Goal: Transaction & Acquisition: Purchase product/service

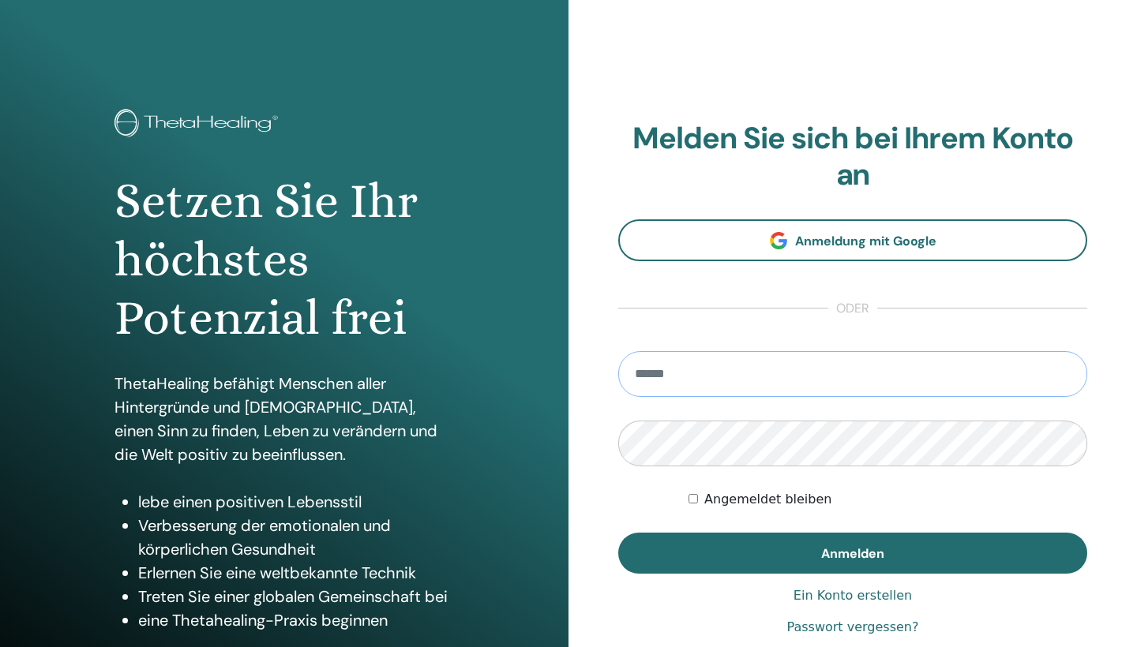
type input "**********"
click at [853, 553] on button "Anmelden" at bounding box center [852, 553] width 469 height 41
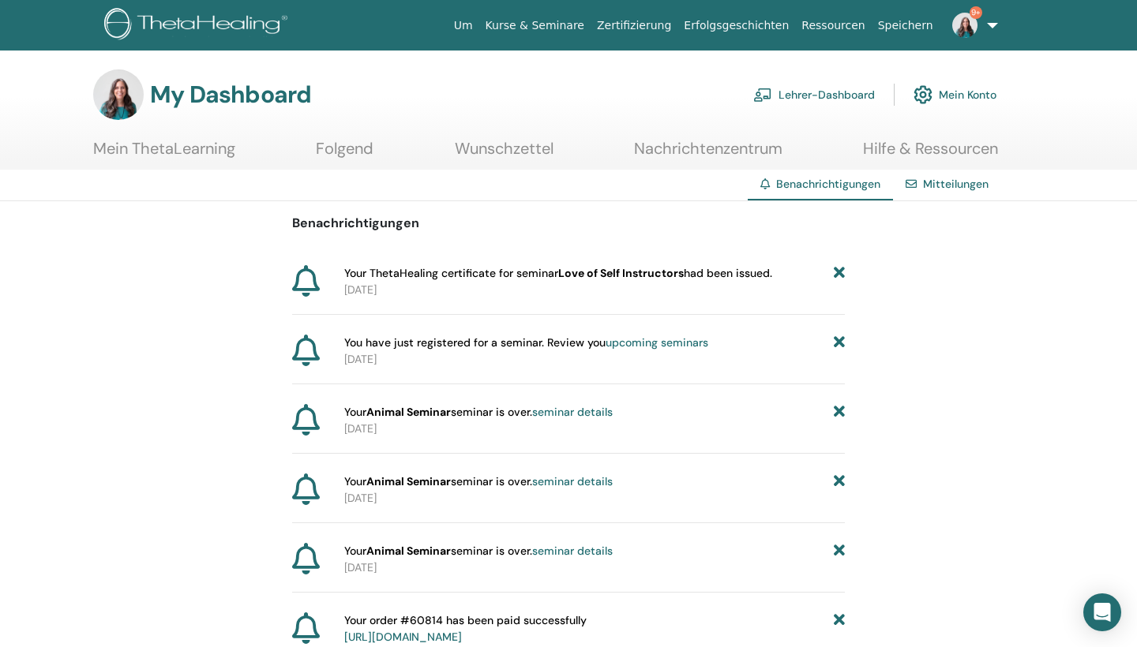
click at [396, 270] on span "Your ThetaHealing certificate for seminar Love of Self Instructors had been iss…" at bounding box center [558, 273] width 428 height 17
click at [841, 94] on link "Lehrer-Dashboard" at bounding box center [814, 94] width 122 height 35
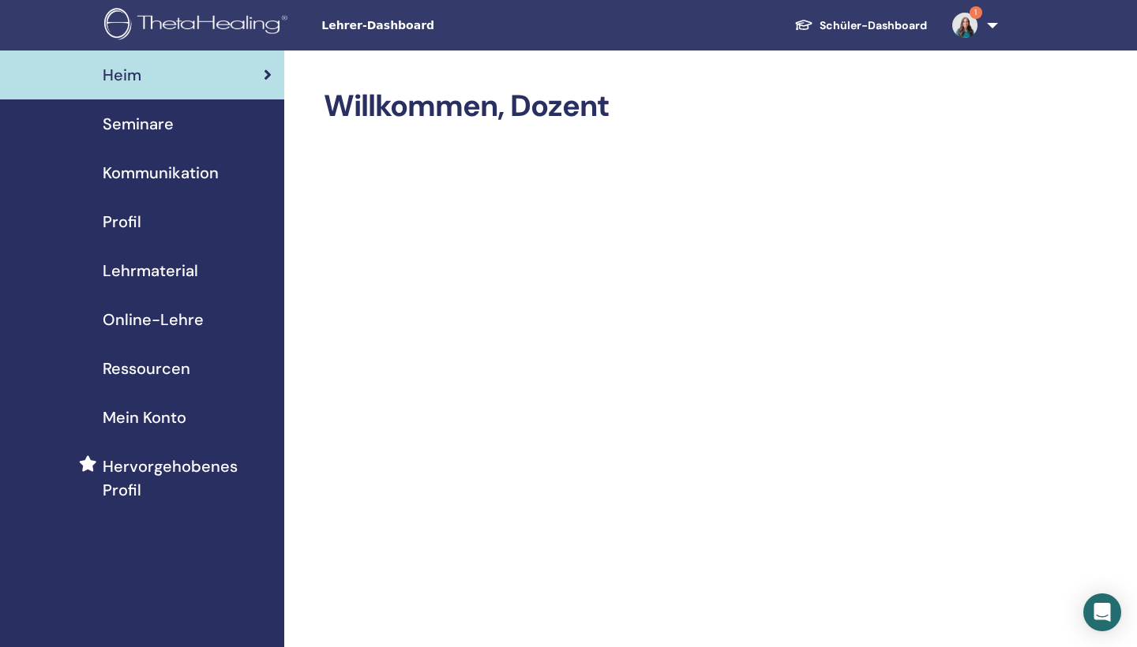
click at [126, 118] on span "Seminare" at bounding box center [138, 124] width 71 height 24
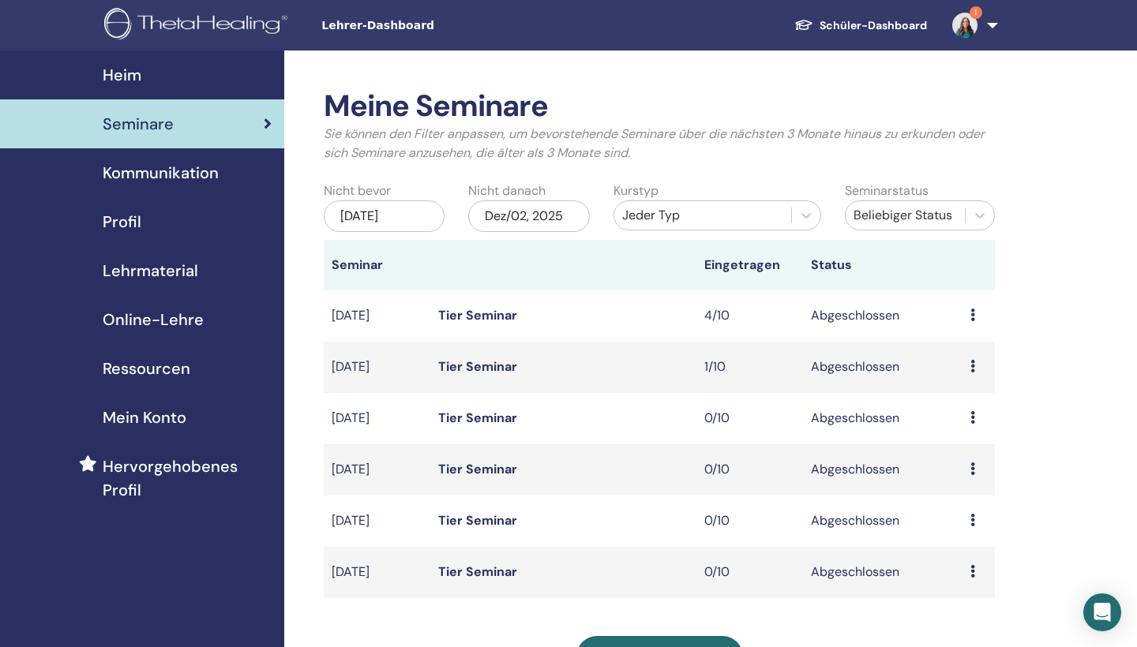
click at [164, 329] on span "Online-Lehre" at bounding box center [153, 320] width 101 height 24
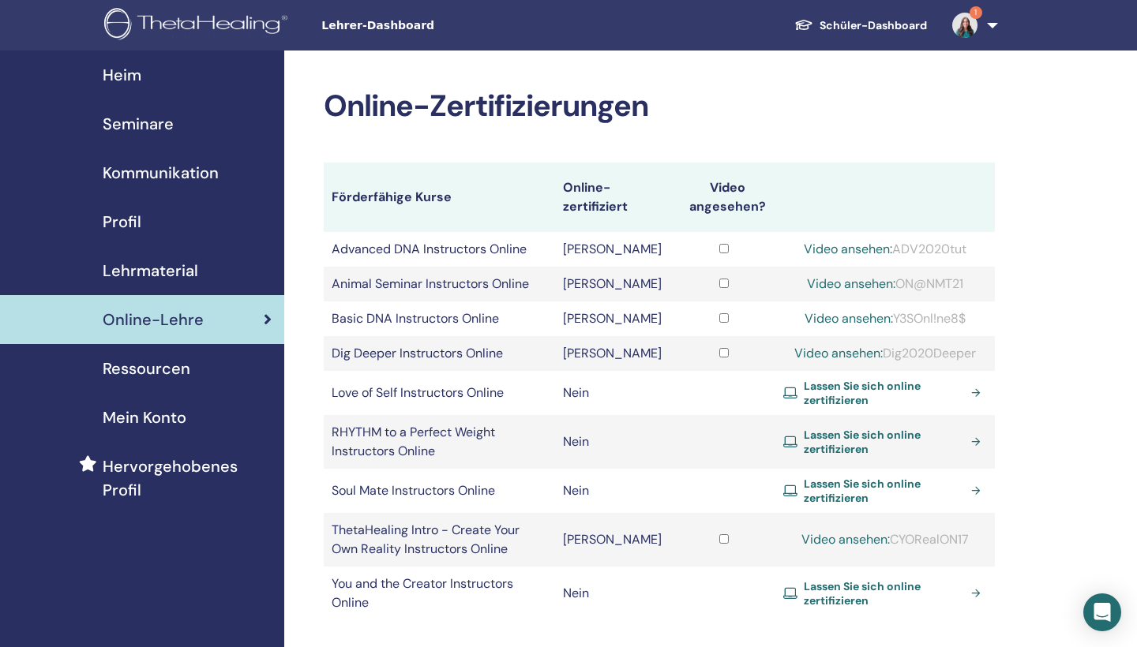
click at [868, 392] on span "Lassen Sie sich online zertifizieren" at bounding box center [884, 393] width 161 height 28
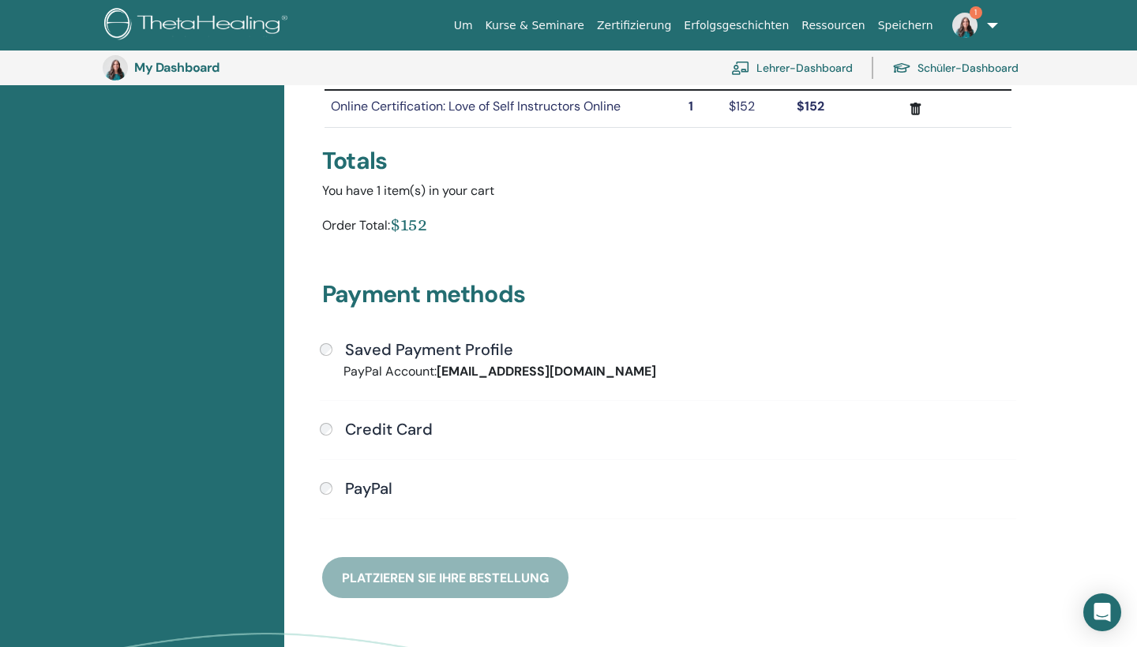
scroll to position [229, 0]
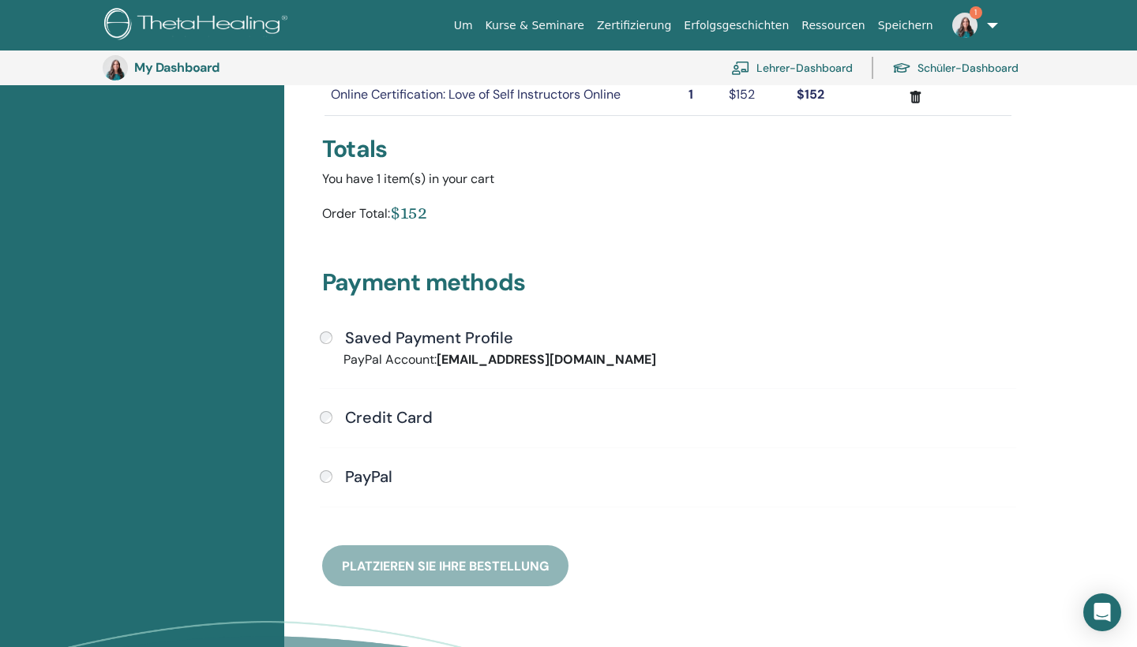
click at [318, 328] on div "Saved Payment Profile PayPal Account: verwaltung@freiheitsraum.com Credit Card …" at bounding box center [667, 427] width 715 height 198
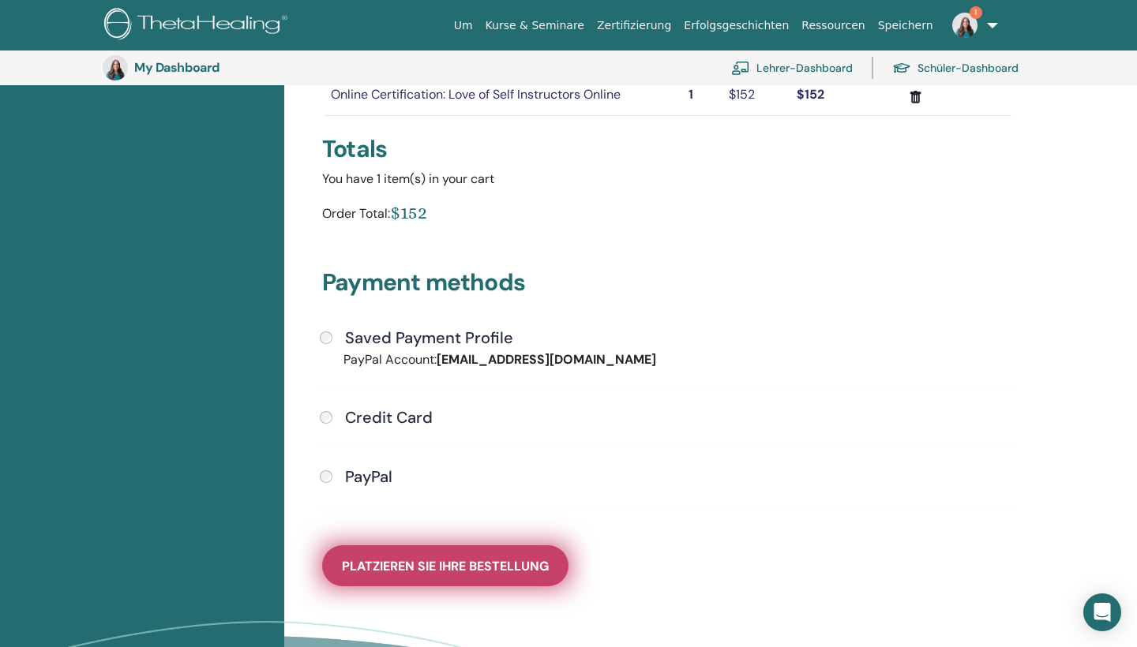
click at [465, 560] on span "Platzieren Sie Ihre Bestellung" at bounding box center [445, 566] width 207 height 17
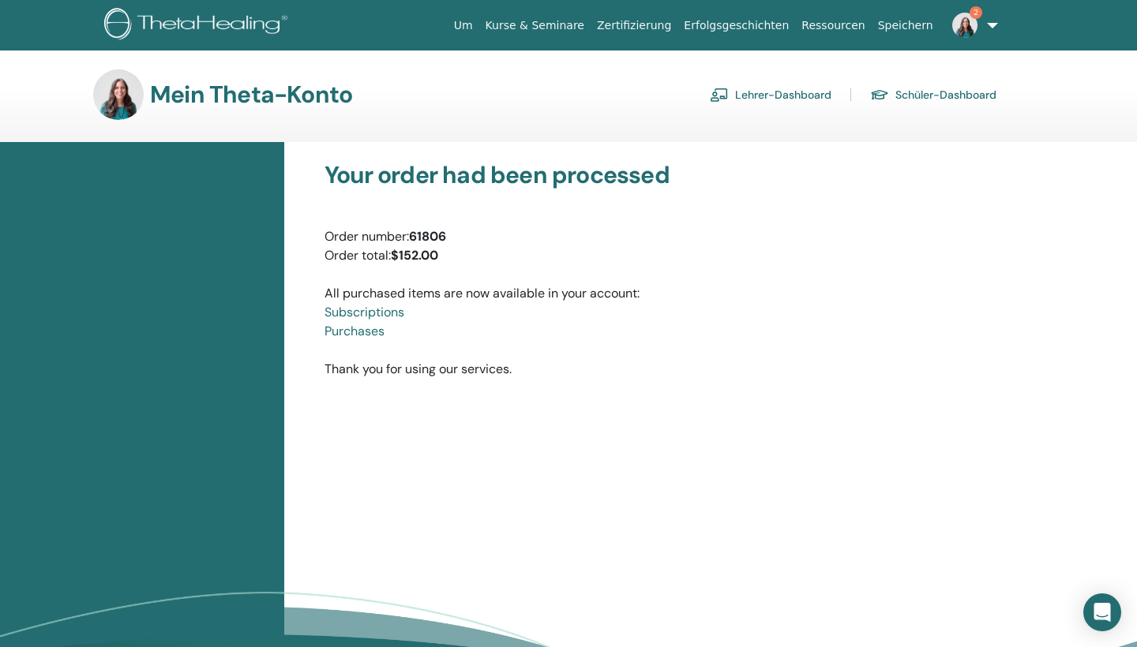
click at [491, 232] on div "Order number: 61806" at bounding box center [667, 236] width 687 height 19
click at [774, 85] on link "Lehrer-Dashboard" at bounding box center [771, 94] width 122 height 25
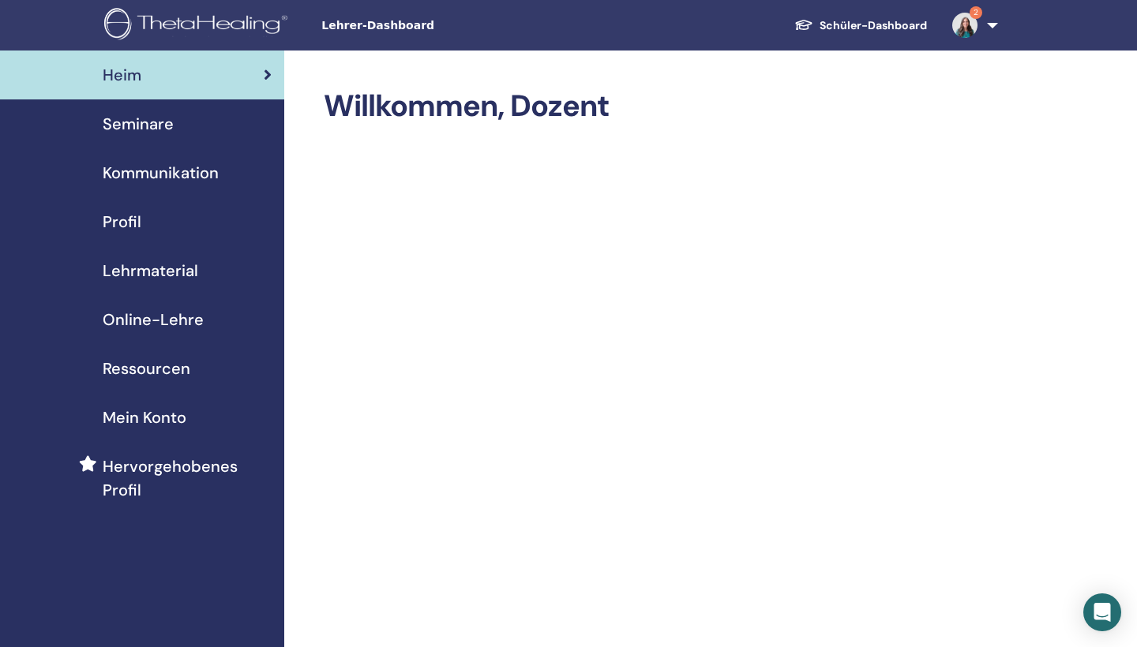
click at [137, 272] on span "Lehrmaterial" at bounding box center [151, 271] width 96 height 24
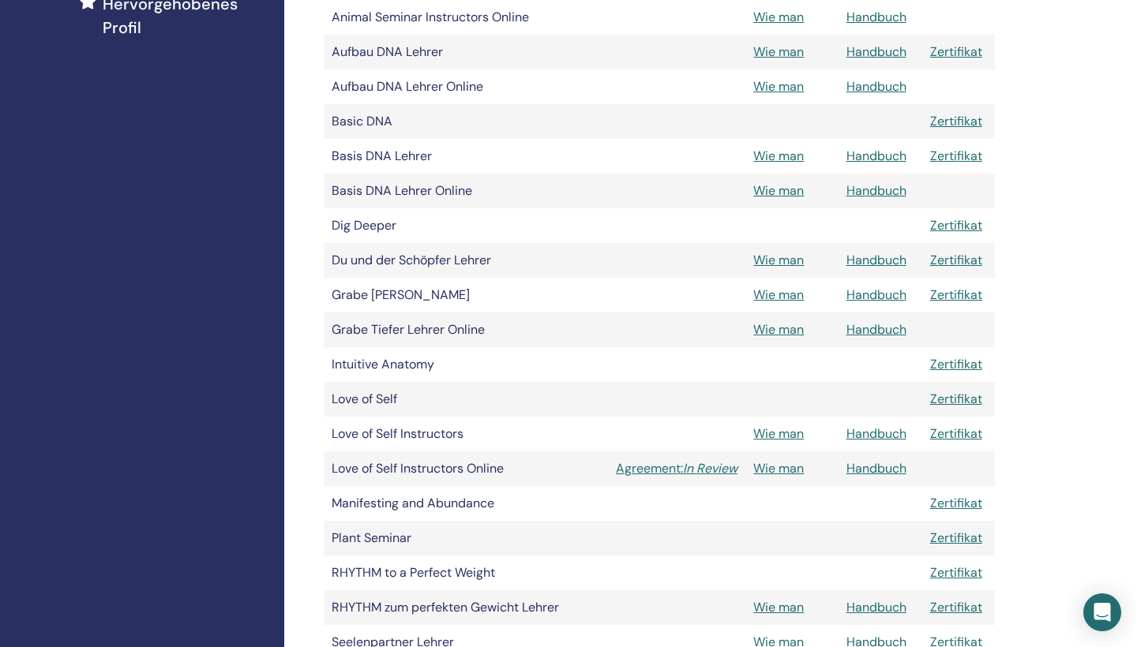
scroll to position [468, 0]
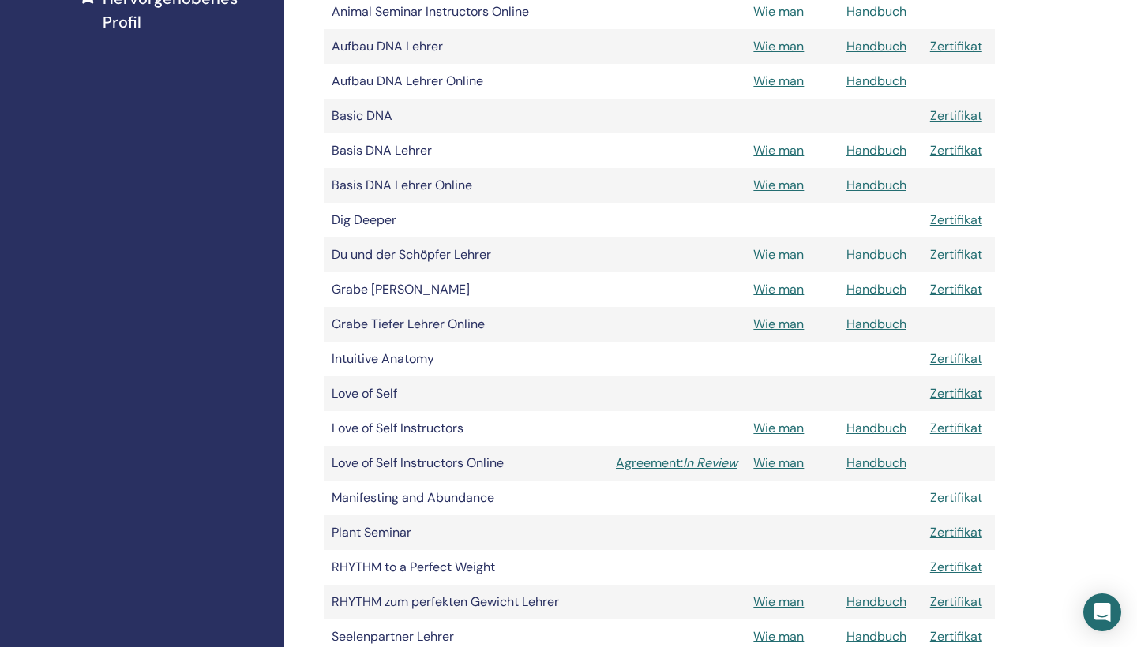
click at [660, 458] on link "Agreement: In Review" at bounding box center [677, 463] width 122 height 19
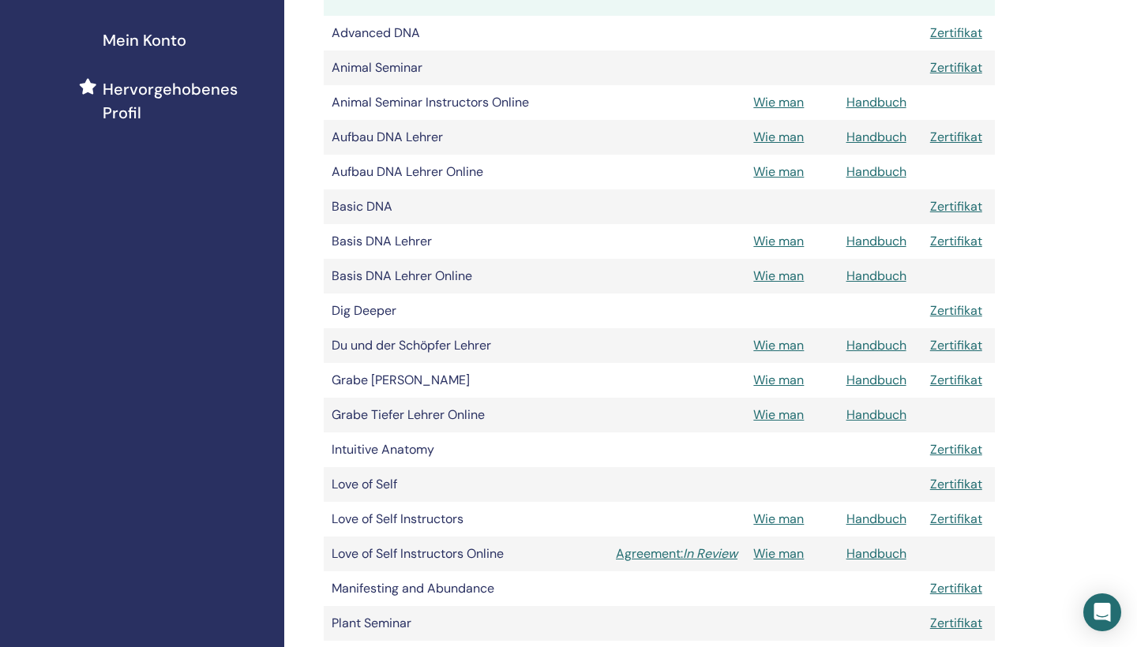
scroll to position [467, 0]
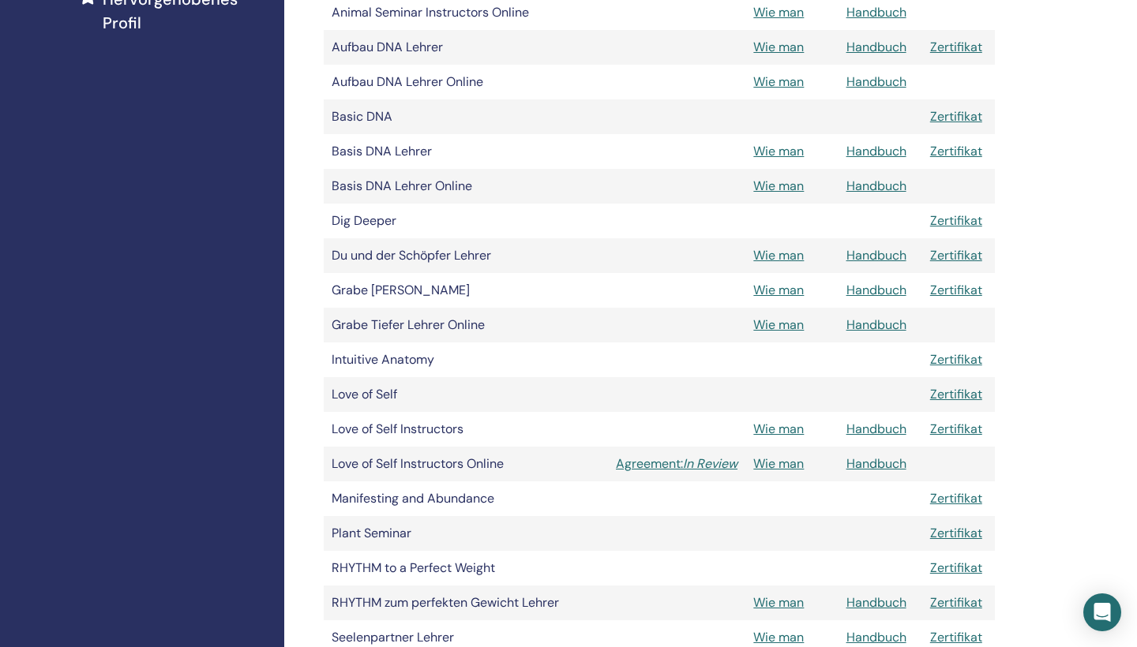
click at [789, 462] on link "Wie man" at bounding box center [778, 463] width 51 height 17
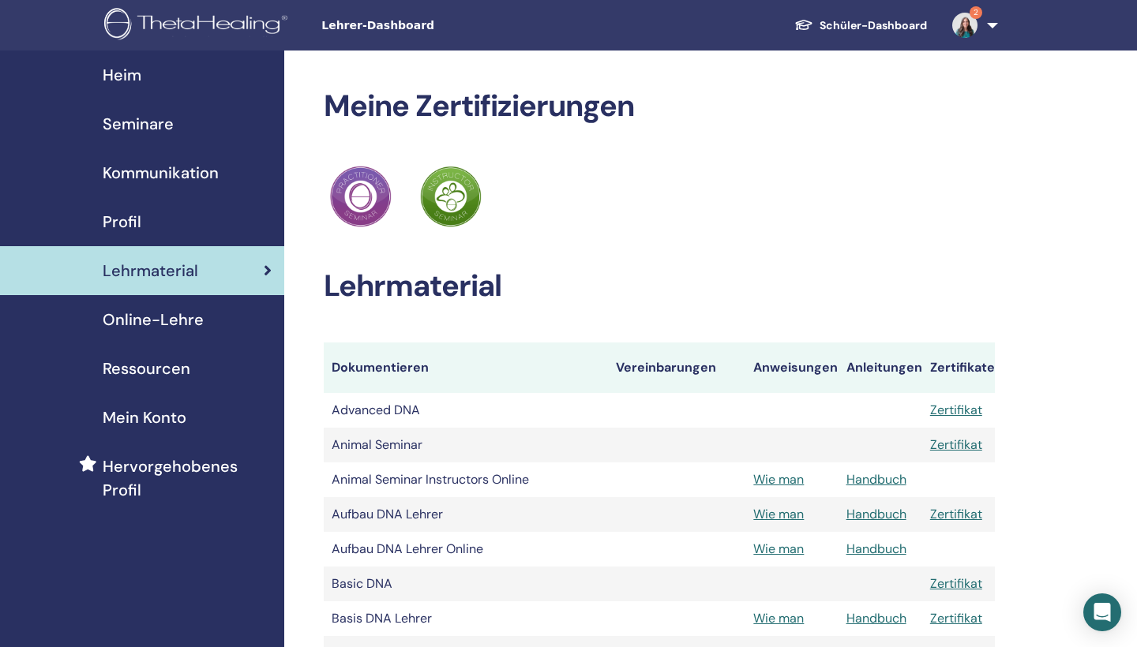
click at [216, 325] on div "Online-Lehre" at bounding box center [142, 320] width 259 height 24
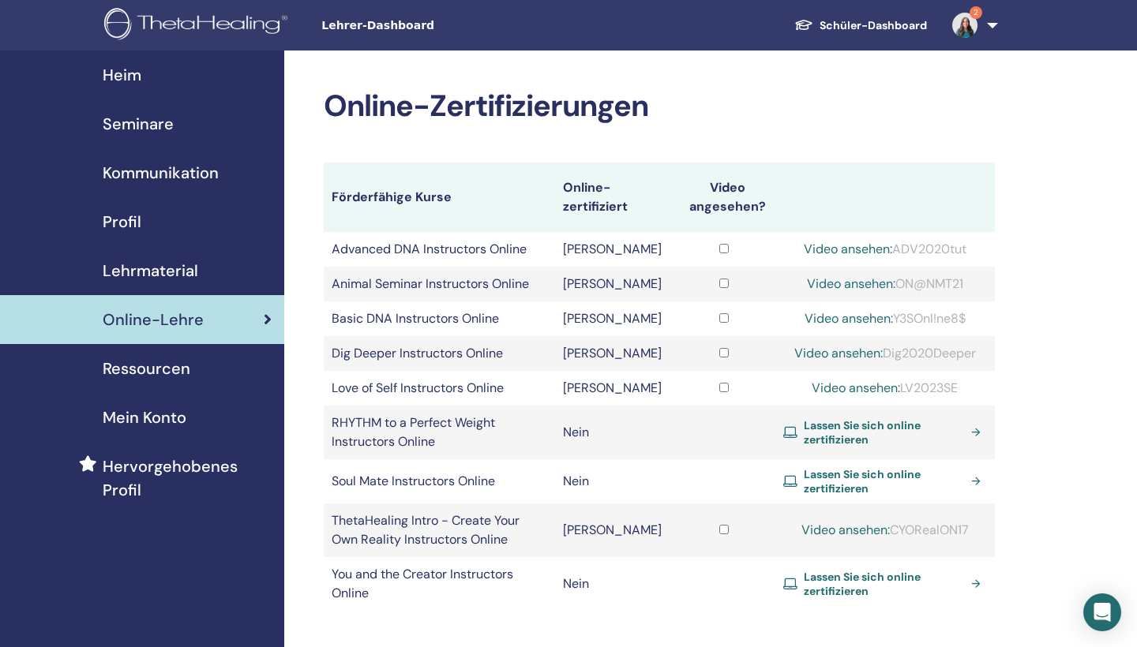
click at [860, 385] on link "Video ansehen:" at bounding box center [855, 388] width 88 height 17
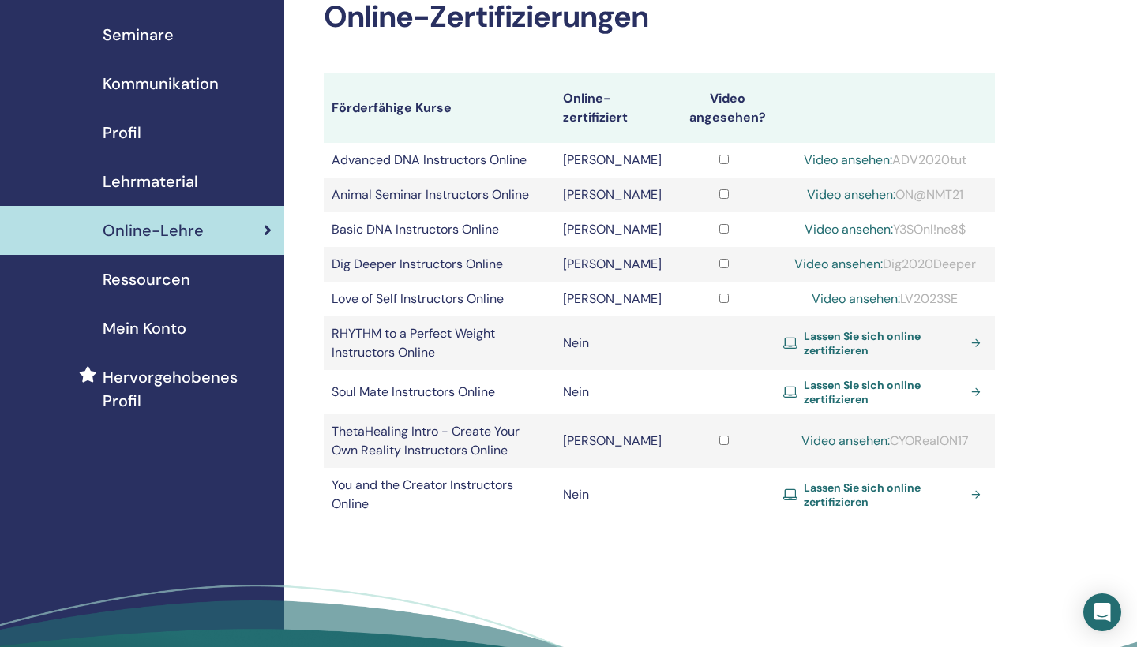
scroll to position [88, 0]
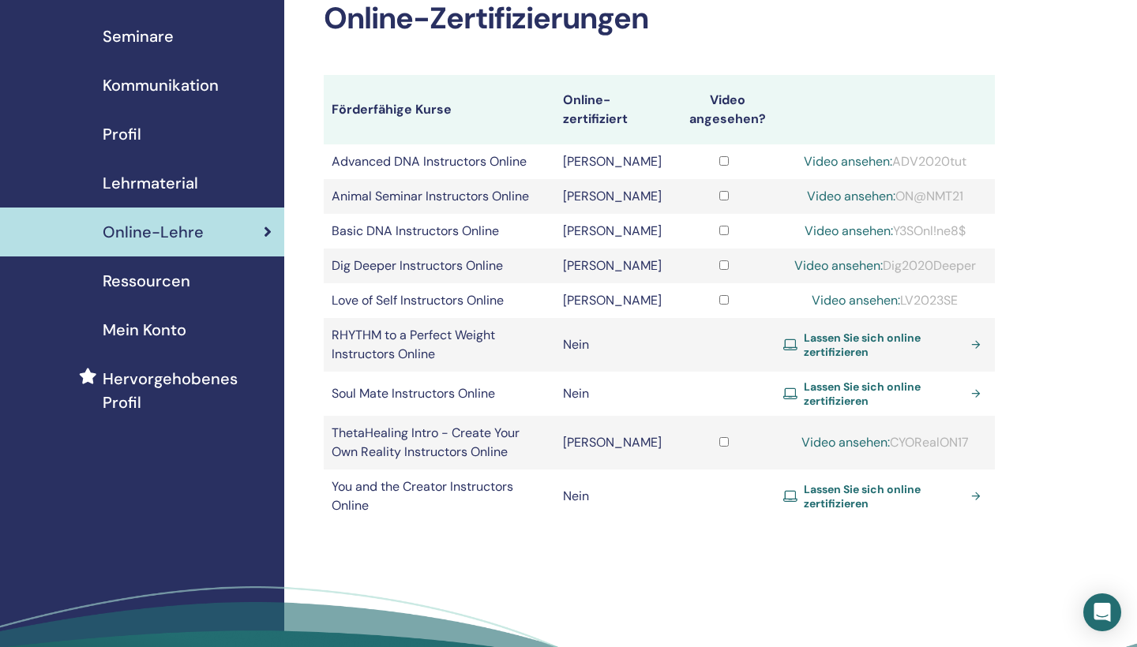
click at [129, 281] on span "Ressourcen" at bounding box center [147, 281] width 88 height 24
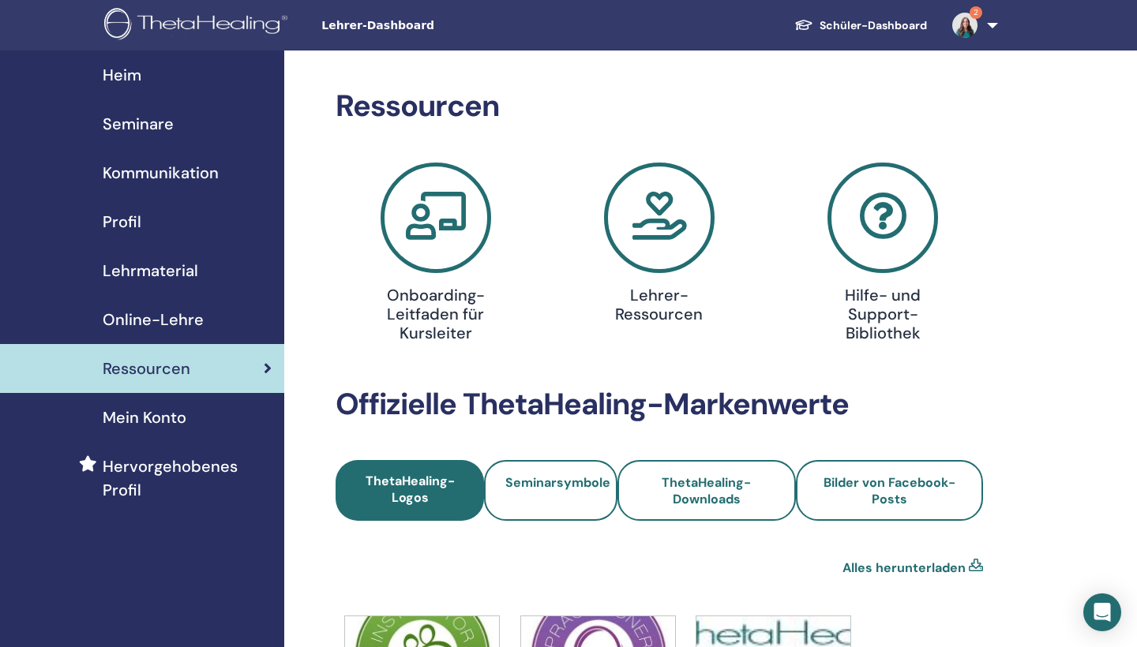
click at [138, 267] on span "Lehrmaterial" at bounding box center [151, 271] width 96 height 24
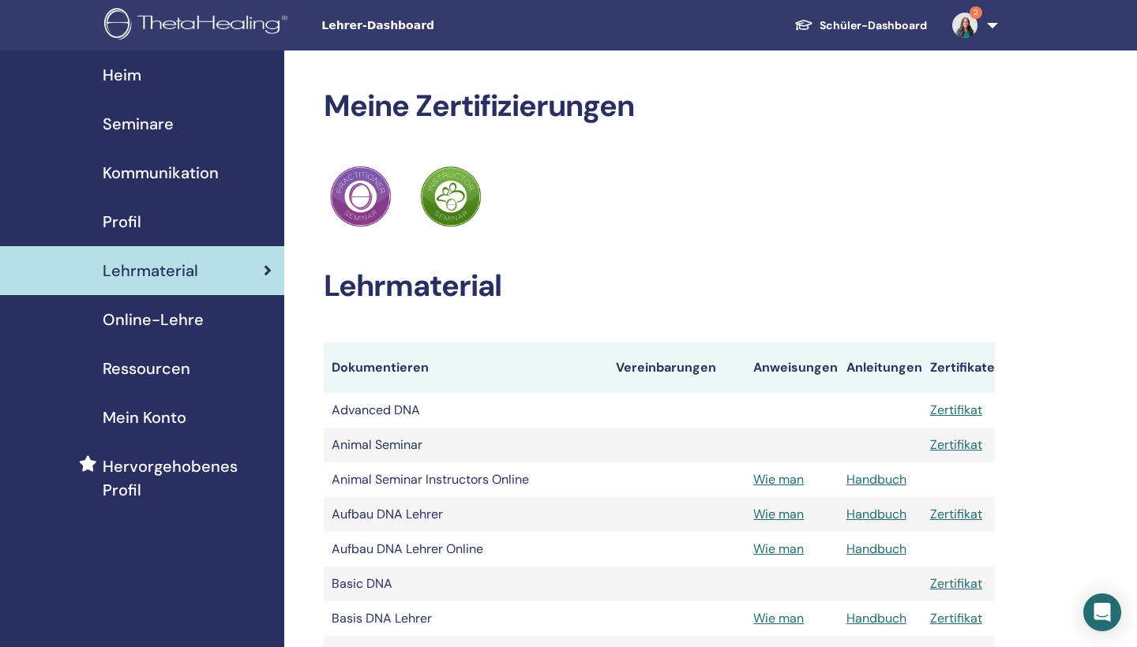
click at [181, 179] on span "Kommunikation" at bounding box center [161, 173] width 116 height 24
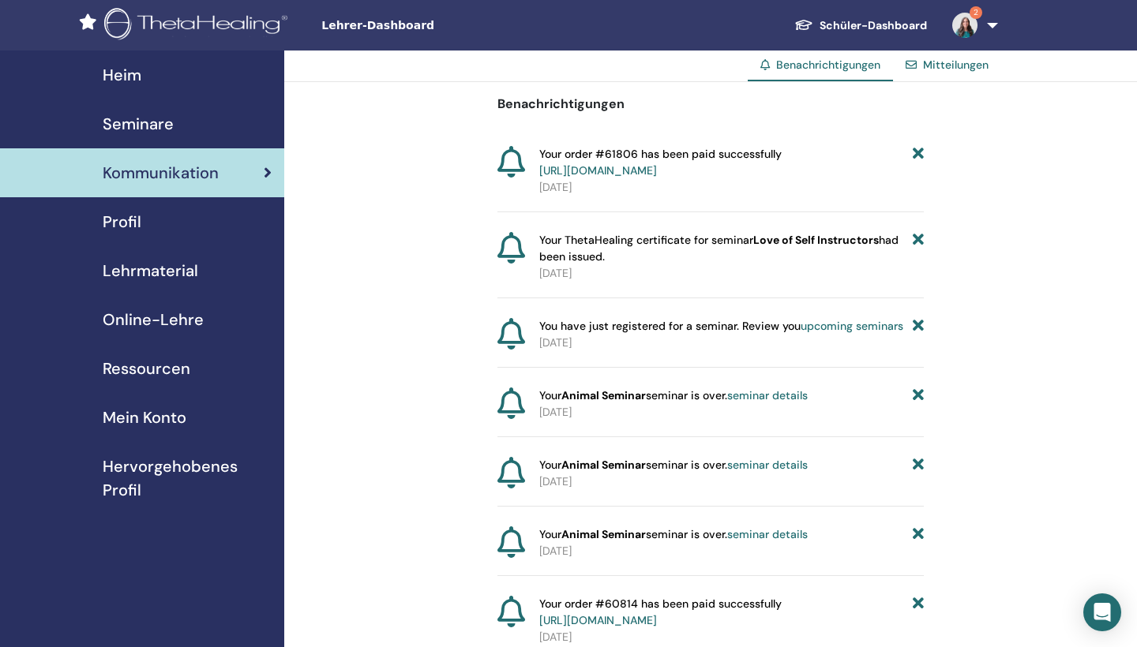
click at [657, 174] on link "https://member.thetahealing.com/member/account/subscriptions/purchases" at bounding box center [598, 170] width 118 height 14
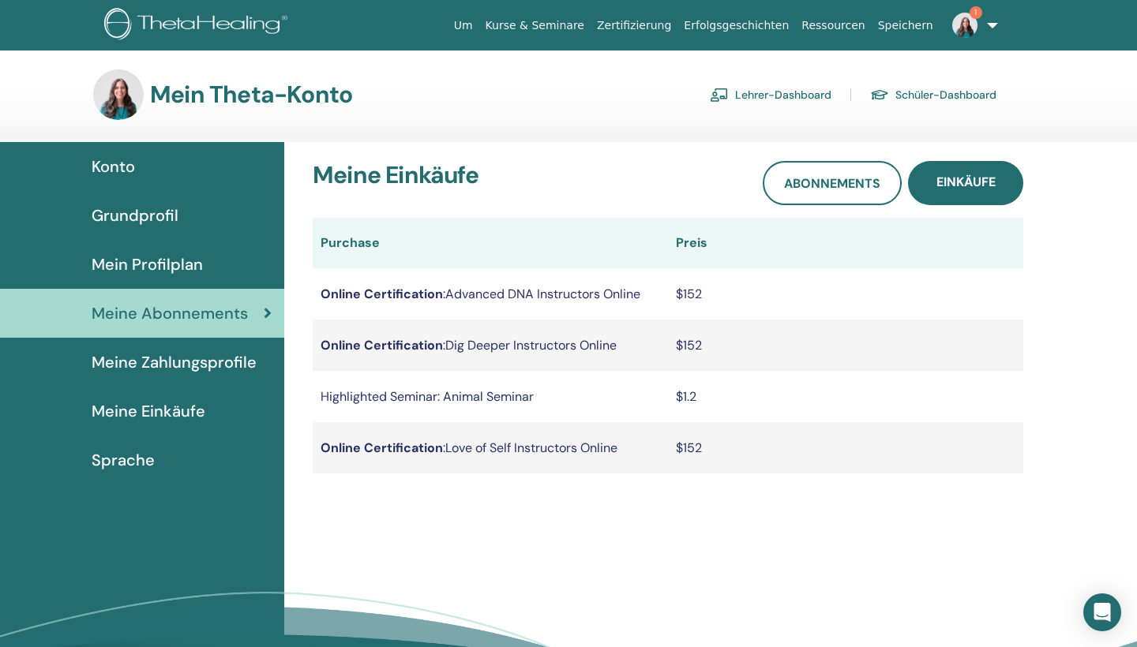
click at [200, 262] on span "Mein Profilplan" at bounding box center [147, 265] width 111 height 24
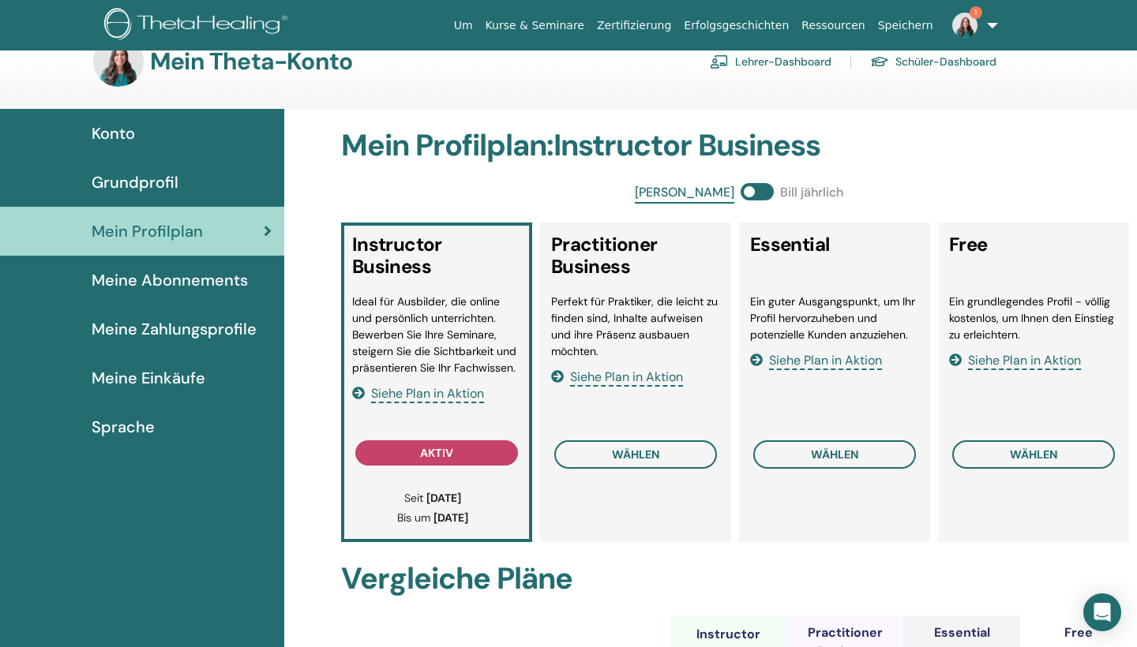
scroll to position [49, 0]
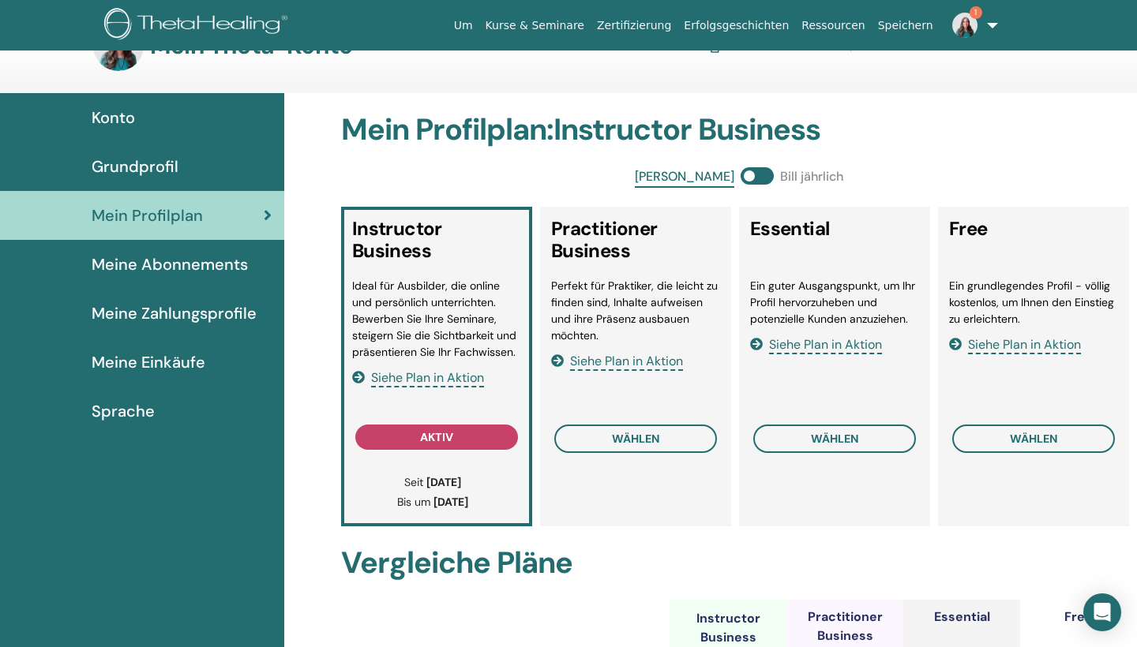
click at [195, 167] on div "Grundprofil" at bounding box center [142, 167] width 259 height 24
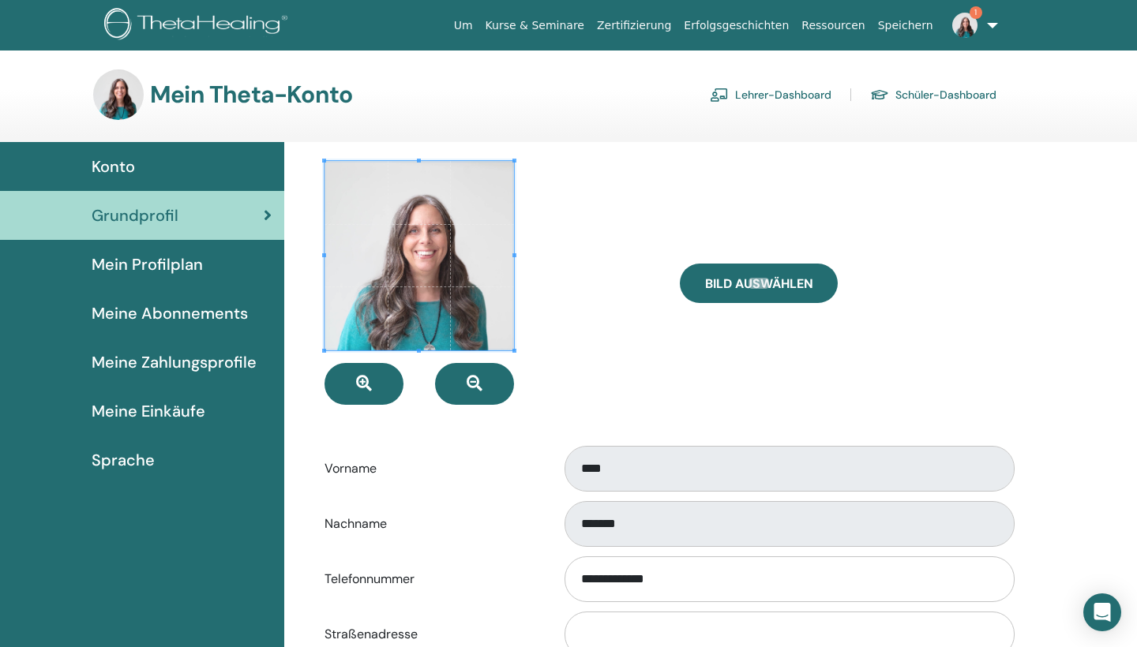
click at [792, 95] on link "Lehrer-Dashboard" at bounding box center [771, 94] width 122 height 25
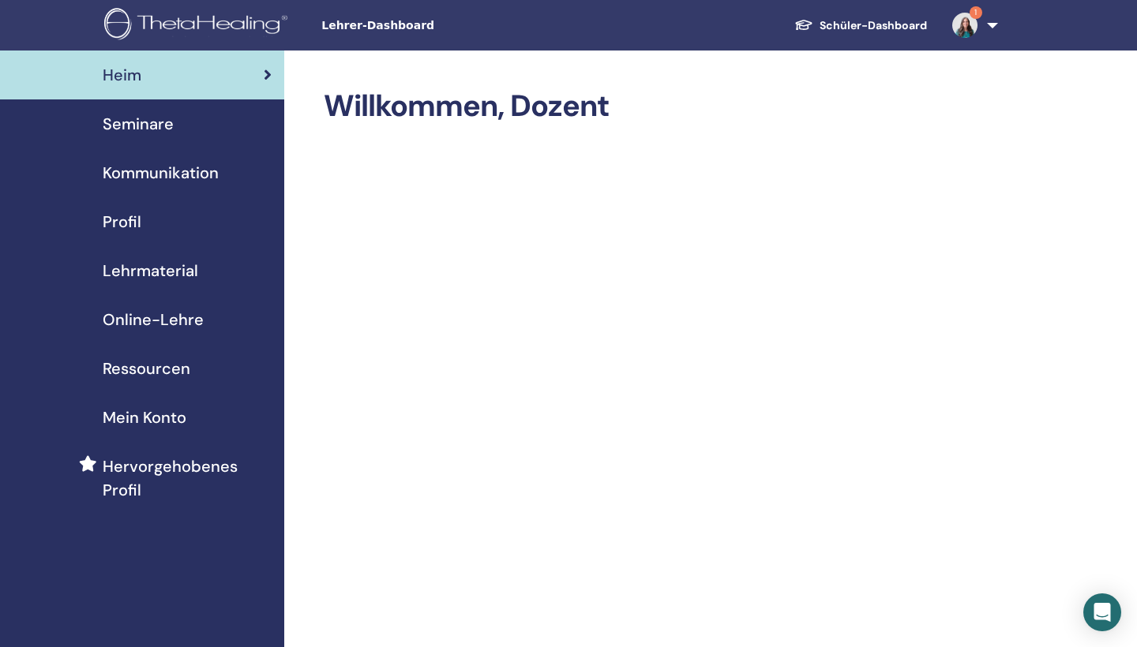
click at [173, 119] on div "Seminare" at bounding box center [142, 124] width 259 height 24
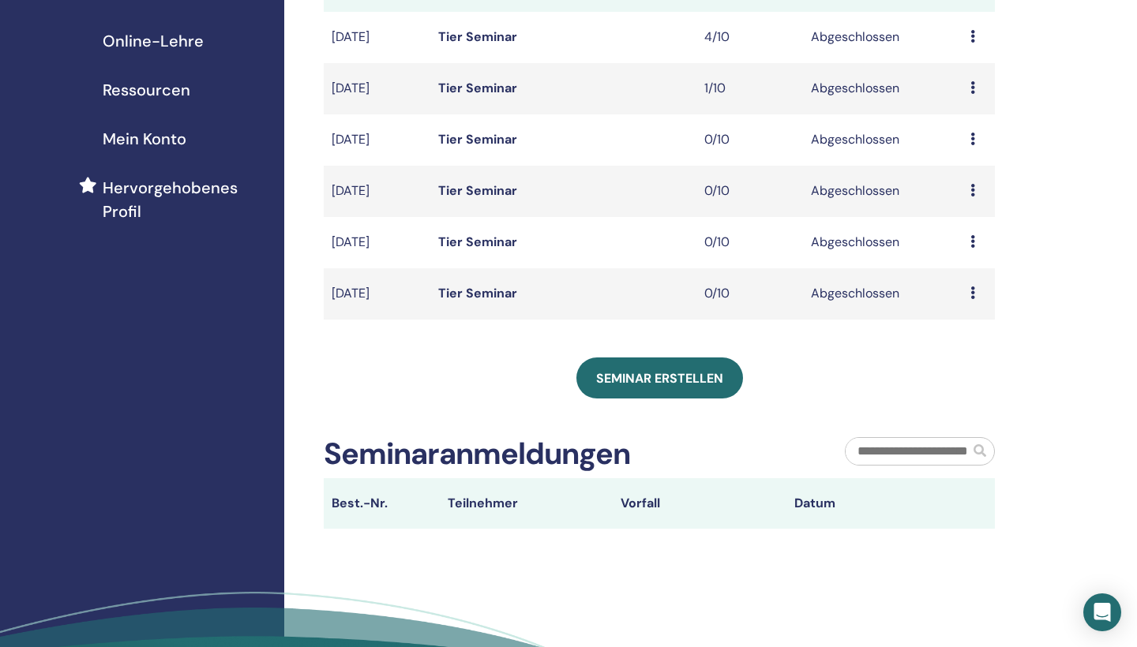
scroll to position [278, 0]
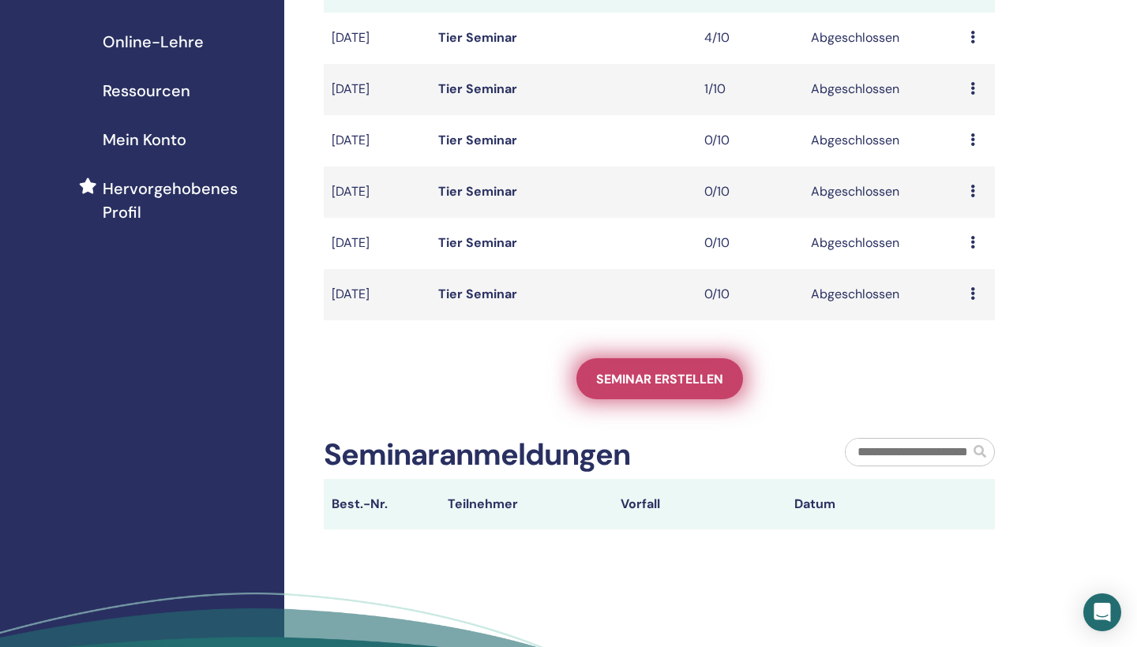
click at [648, 380] on span "Seminar erstellen" at bounding box center [659, 379] width 127 height 17
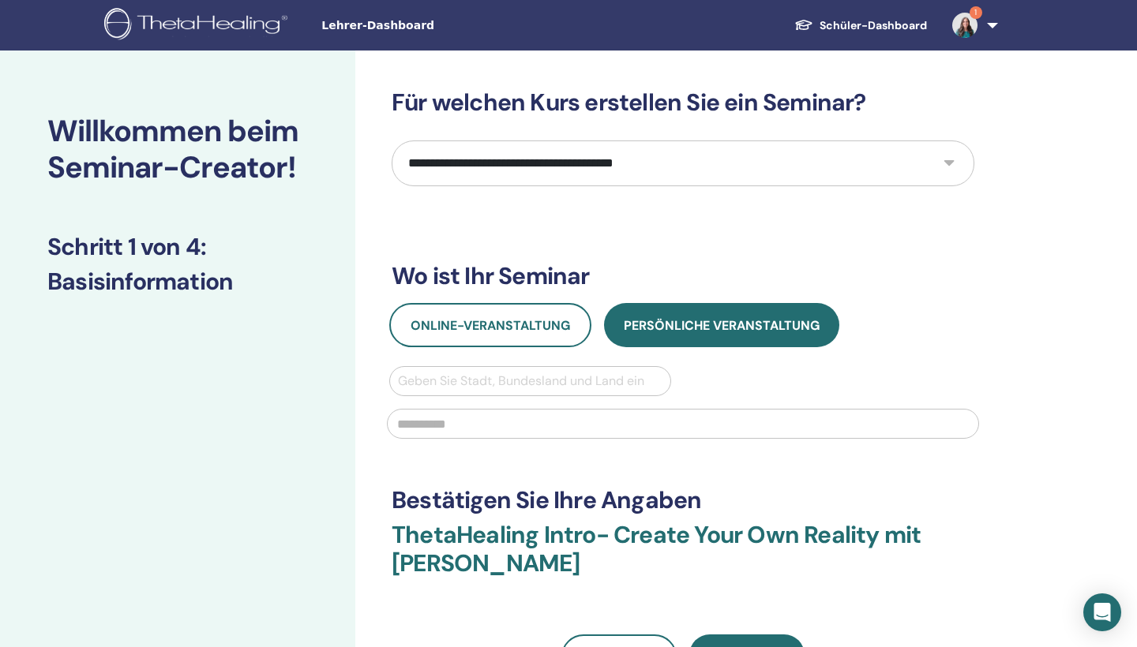
select select "****"
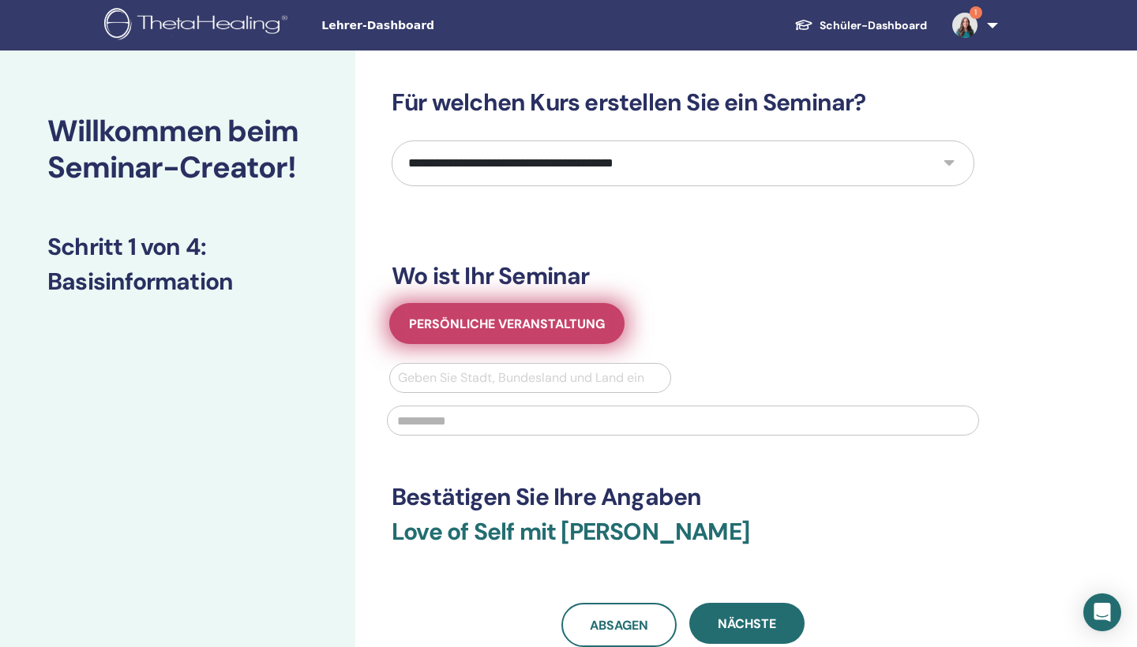
click at [585, 311] on button "Persönliche Veranstaltung" at bounding box center [506, 323] width 235 height 41
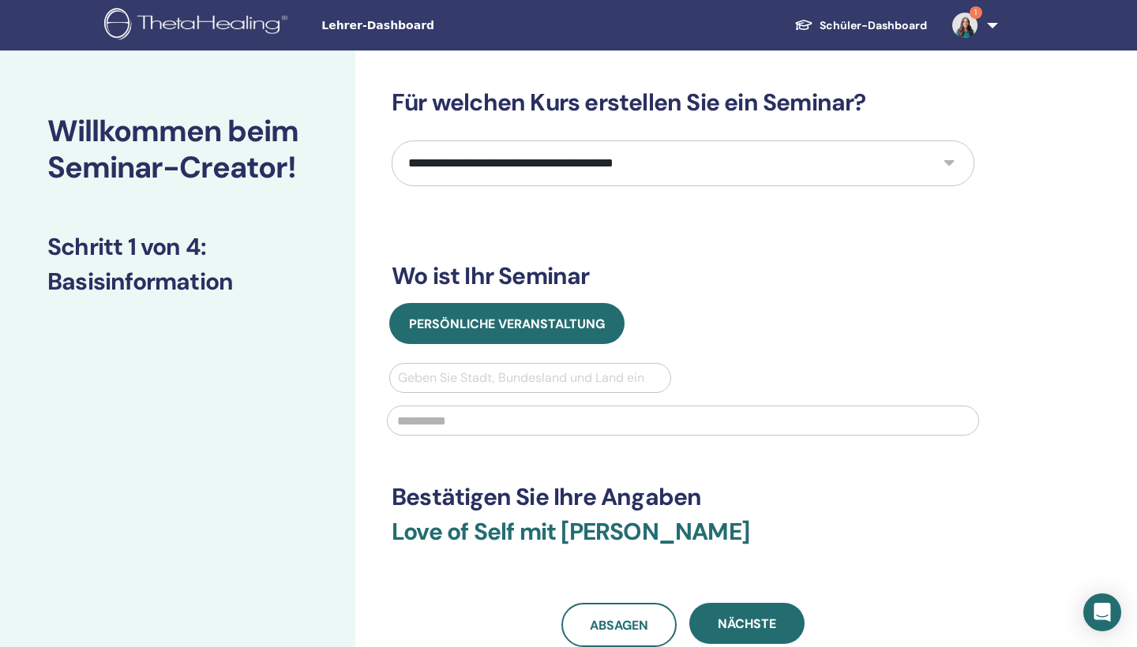
click at [973, 29] on img at bounding box center [964, 25] width 25 height 25
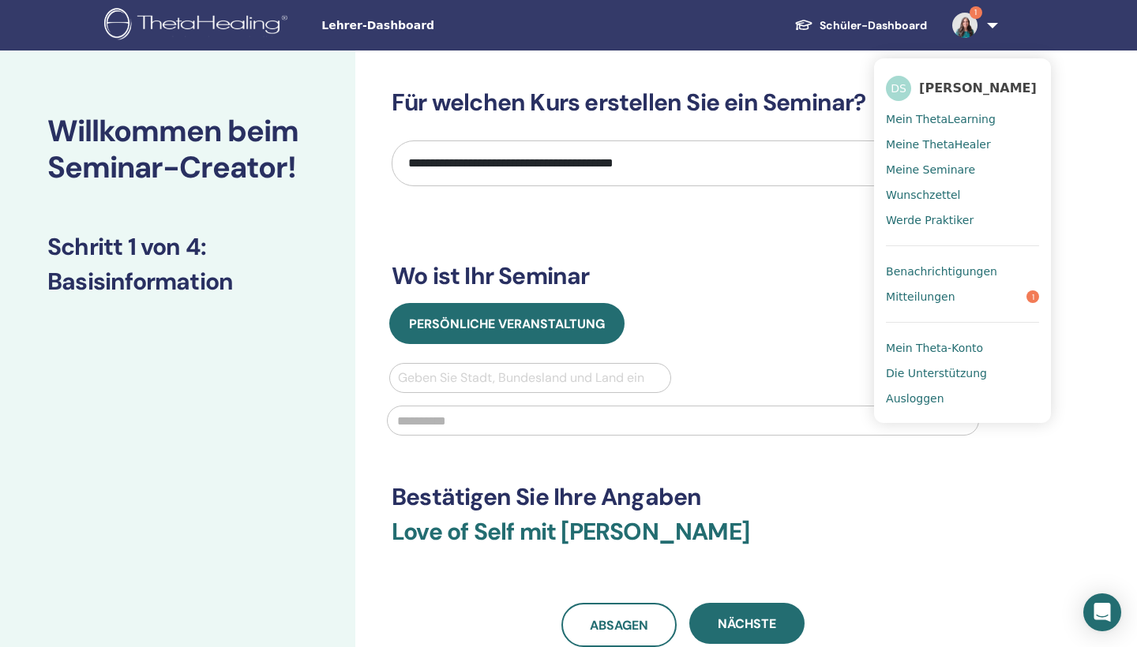
click at [957, 290] on link "Mitteilungen 1" at bounding box center [962, 296] width 153 height 25
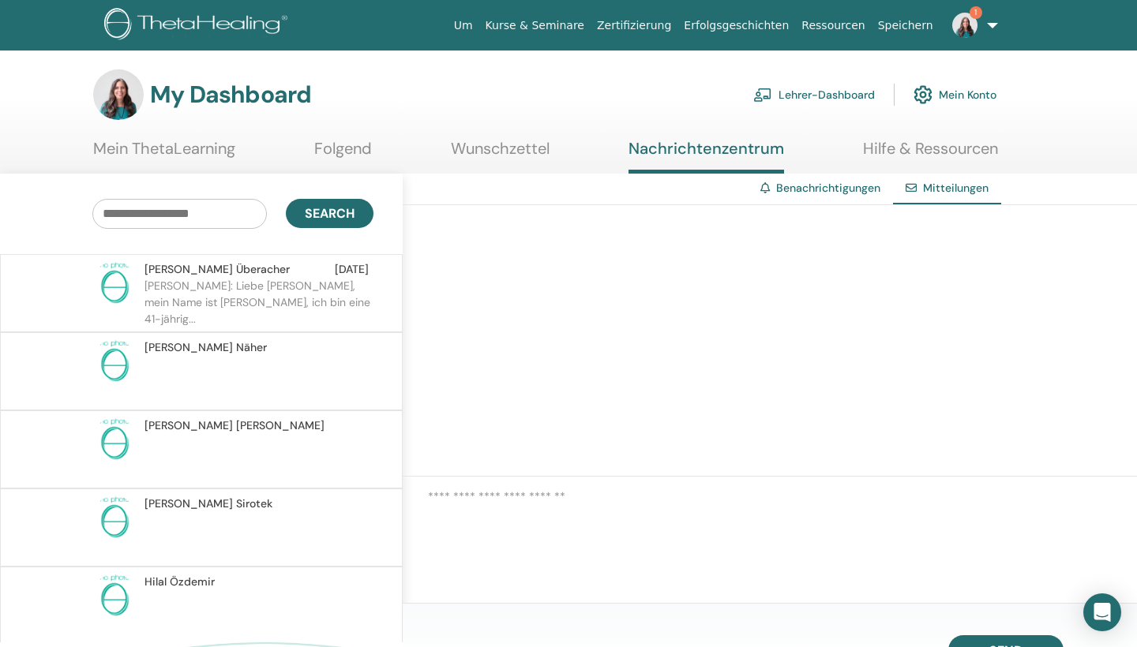
click at [321, 283] on p "Nina: Liebe Dana, mein Name ist Nina, ich bin eine 41-jährig..." at bounding box center [258, 301] width 229 height 47
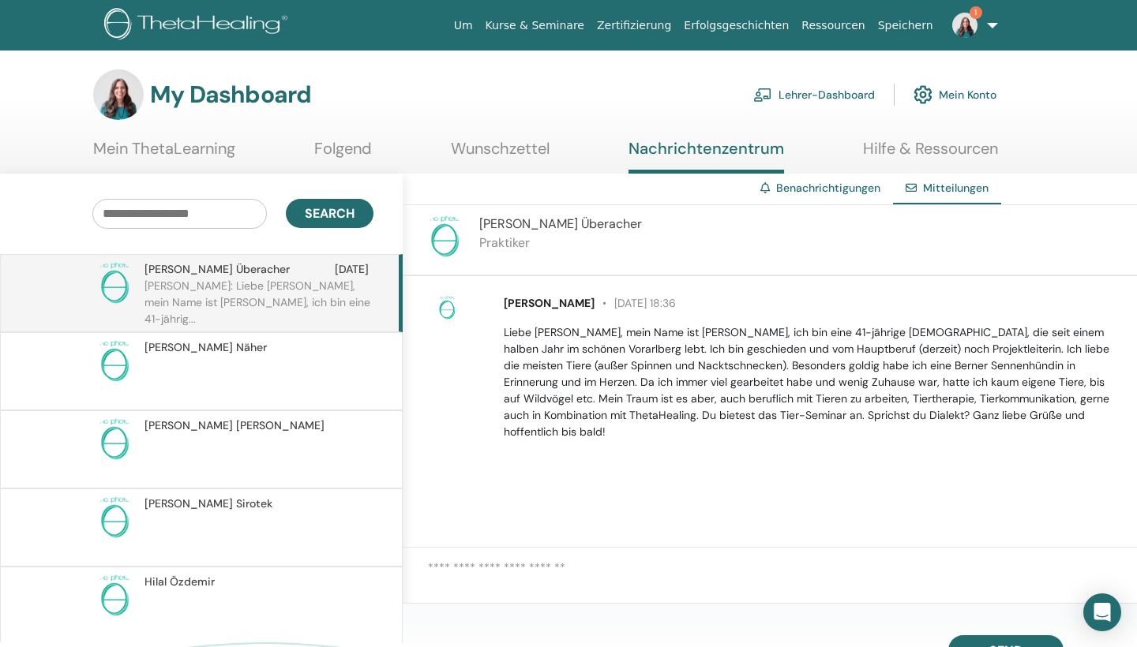
click at [311, 364] on p at bounding box center [258, 379] width 229 height 47
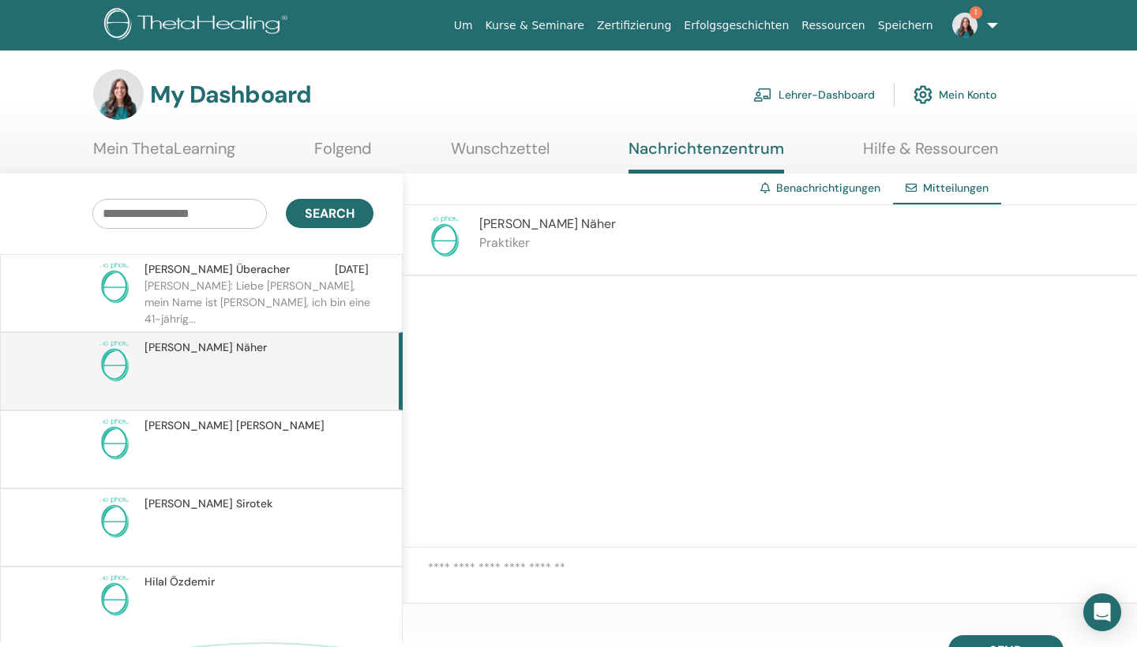
click at [313, 416] on div "Sandra Brozinski" at bounding box center [201, 449] width 403 height 78
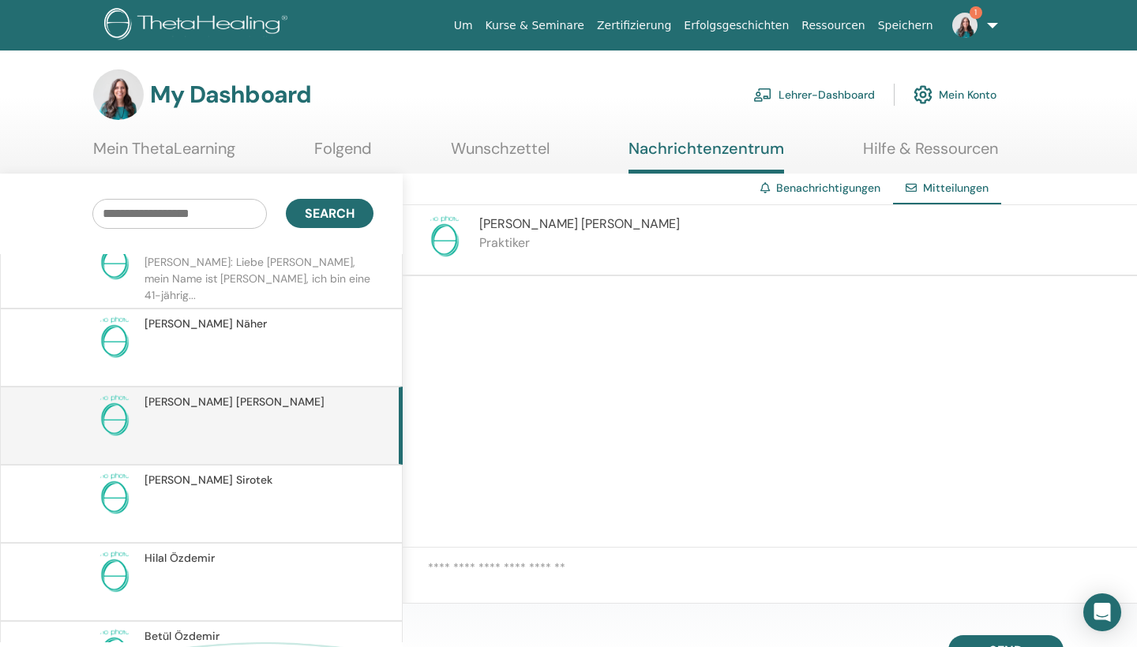
scroll to position [28, 0]
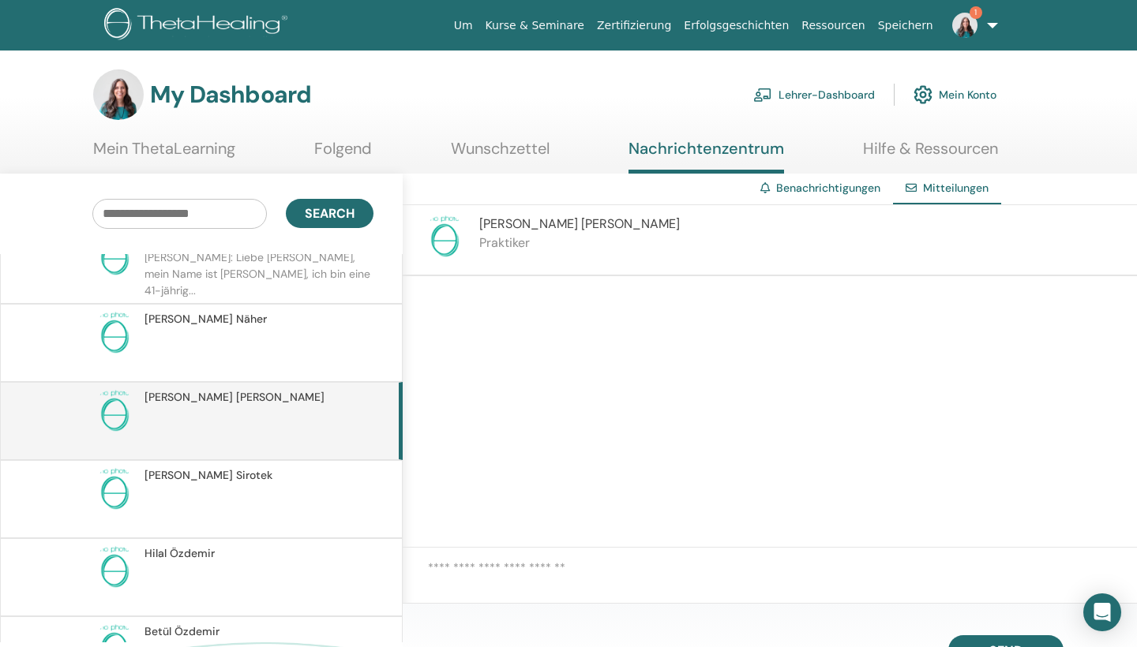
click at [220, 477] on span "Gabriele Sirotek" at bounding box center [208, 475] width 128 height 17
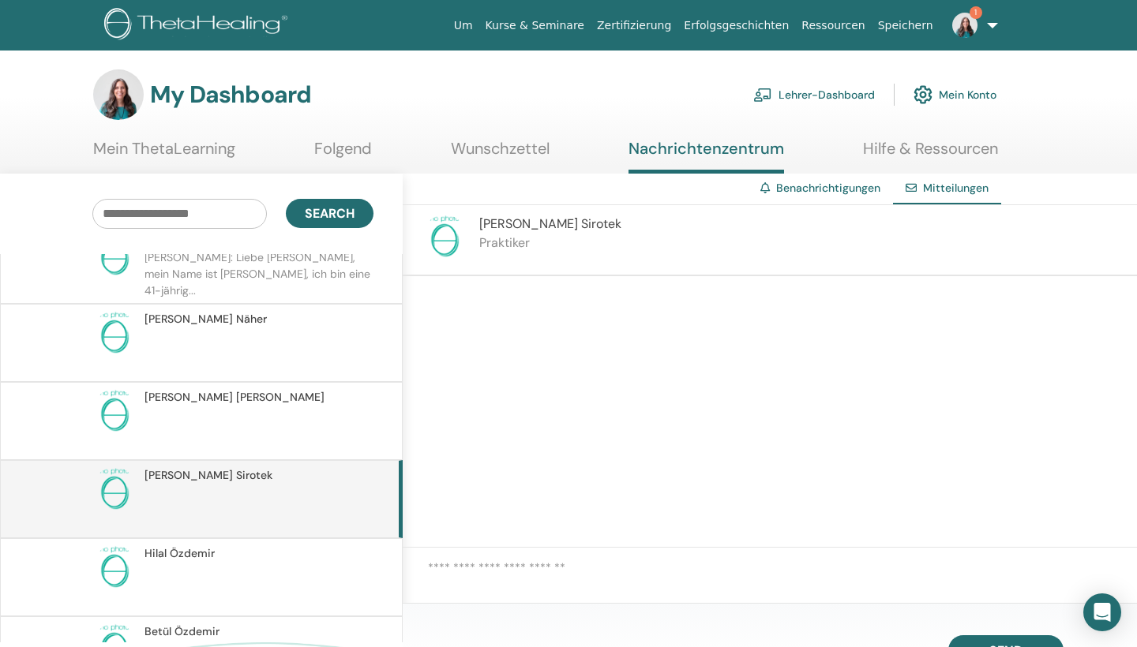
click at [546, 223] on span "Gabriele Sirotek" at bounding box center [550, 223] width 142 height 17
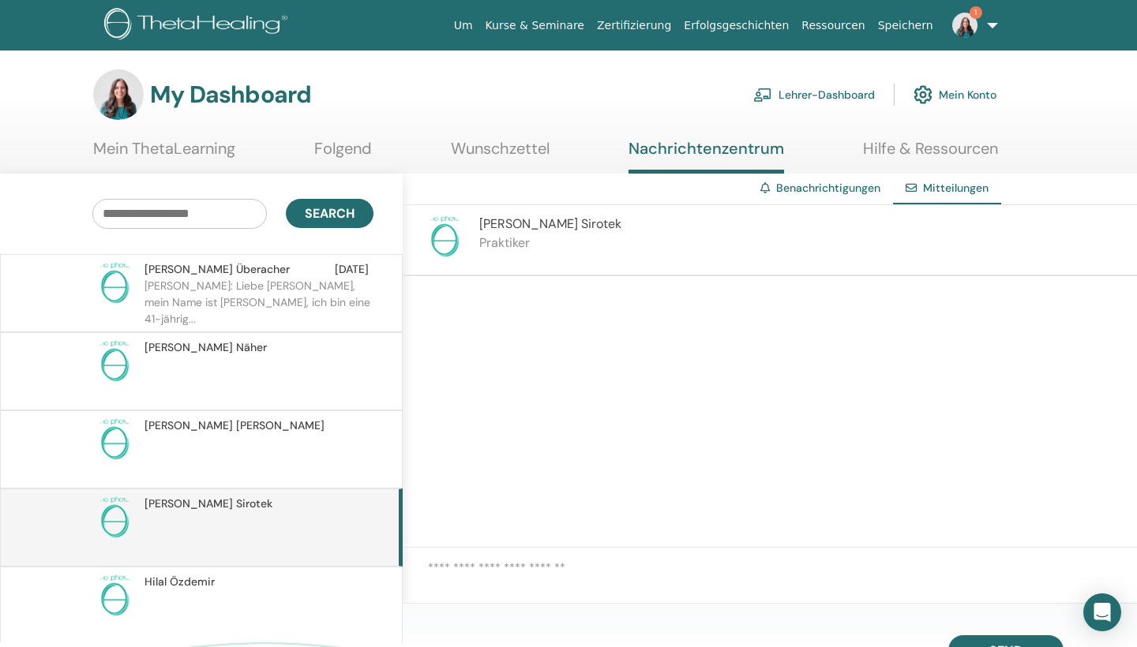
click at [344, 145] on link "Folgend" at bounding box center [343, 154] width 58 height 31
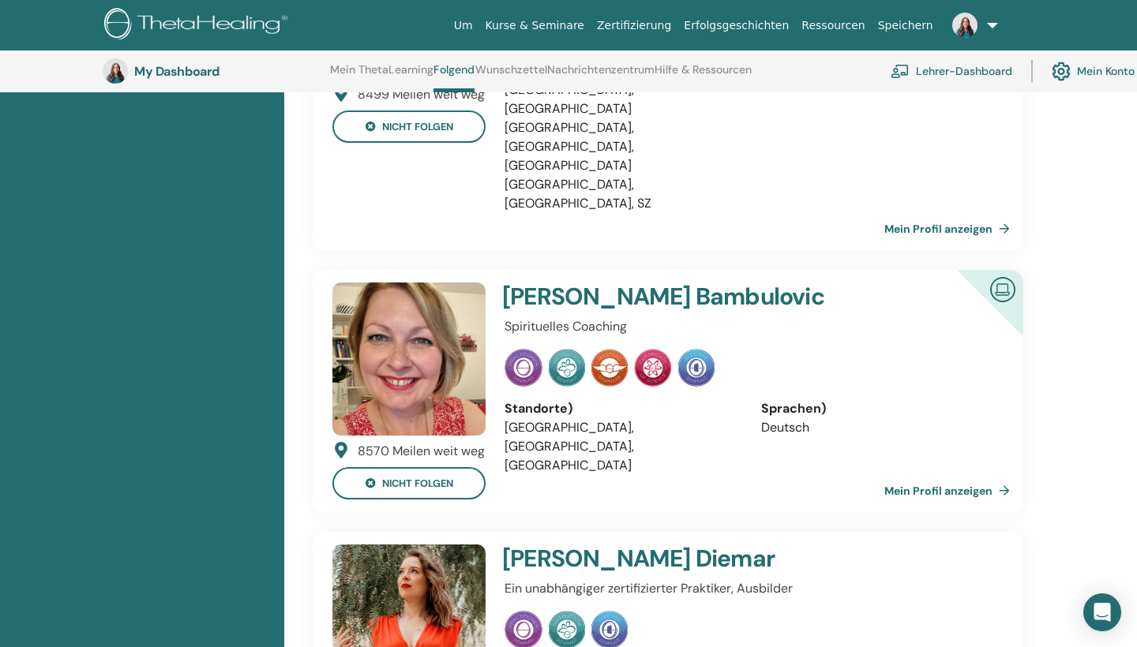
scroll to position [1095, 0]
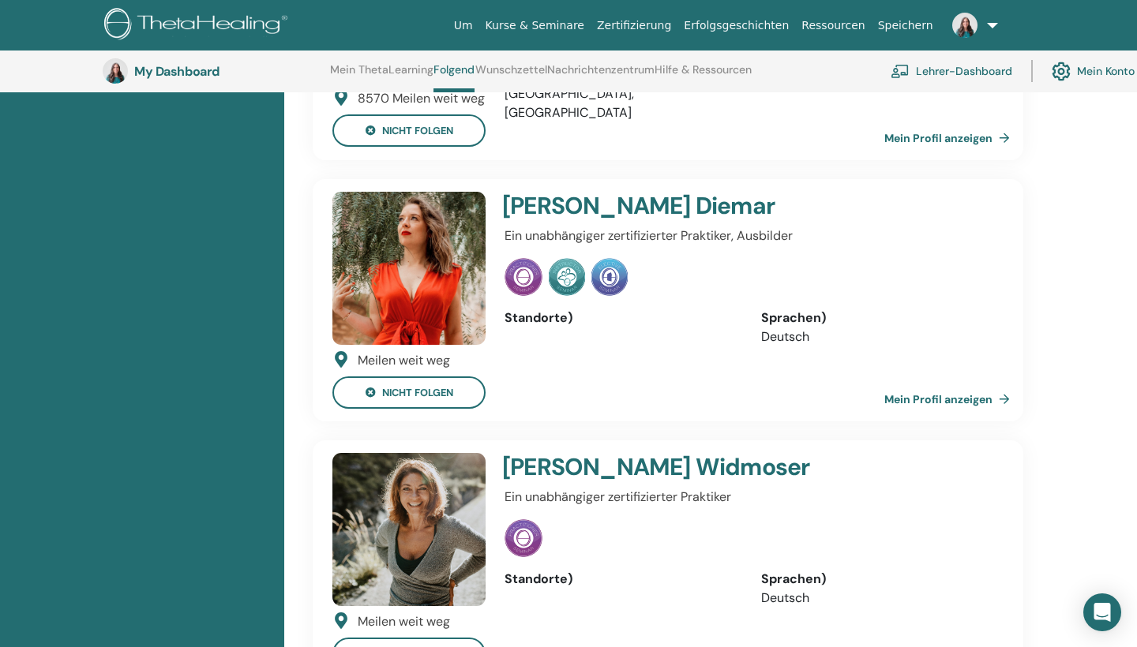
scroll to position [1426, 0]
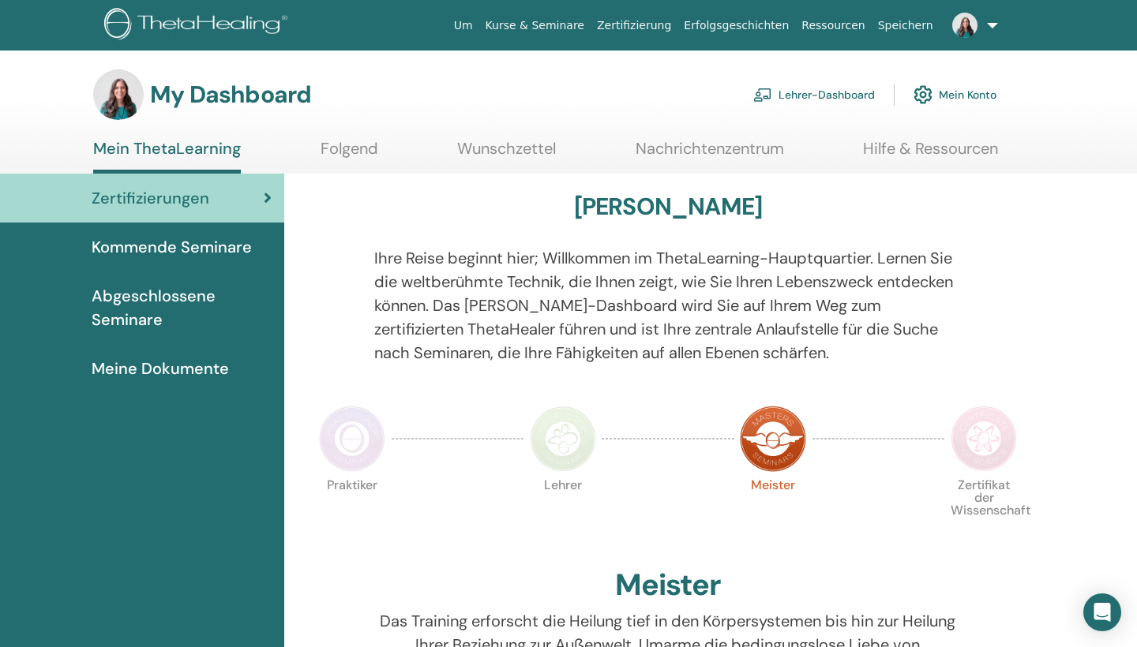
click at [948, 160] on link "Hilfe & Ressourcen" at bounding box center [930, 154] width 135 height 31
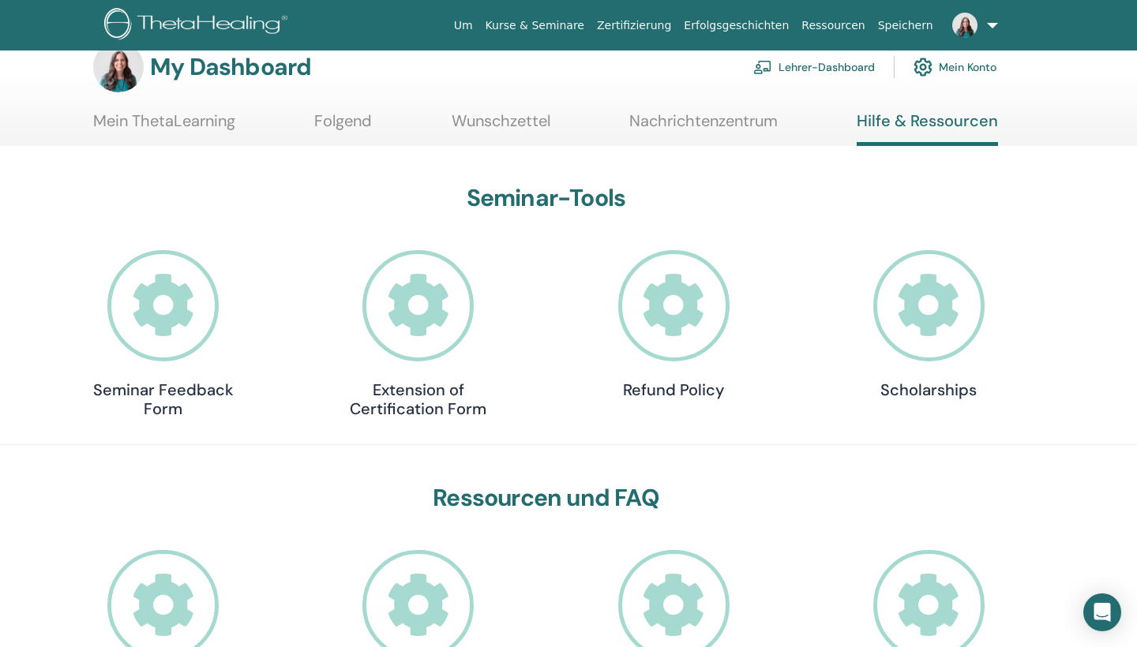
scroll to position [19, 0]
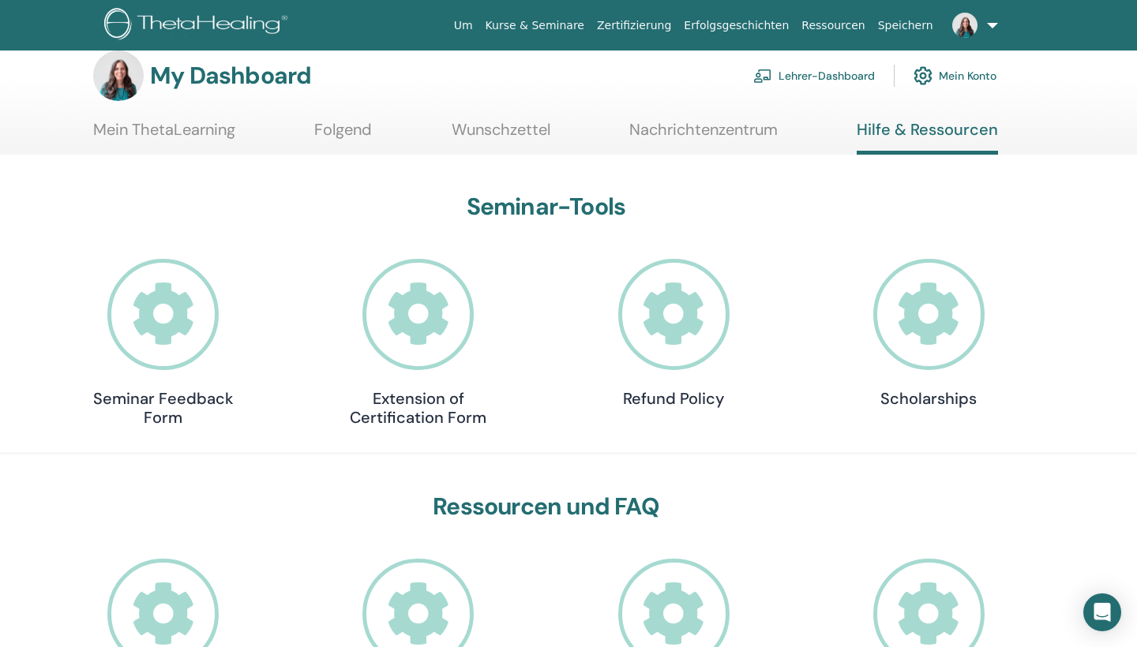
click at [725, 130] on link "Nachrichtenzentrum" at bounding box center [703, 135] width 148 height 31
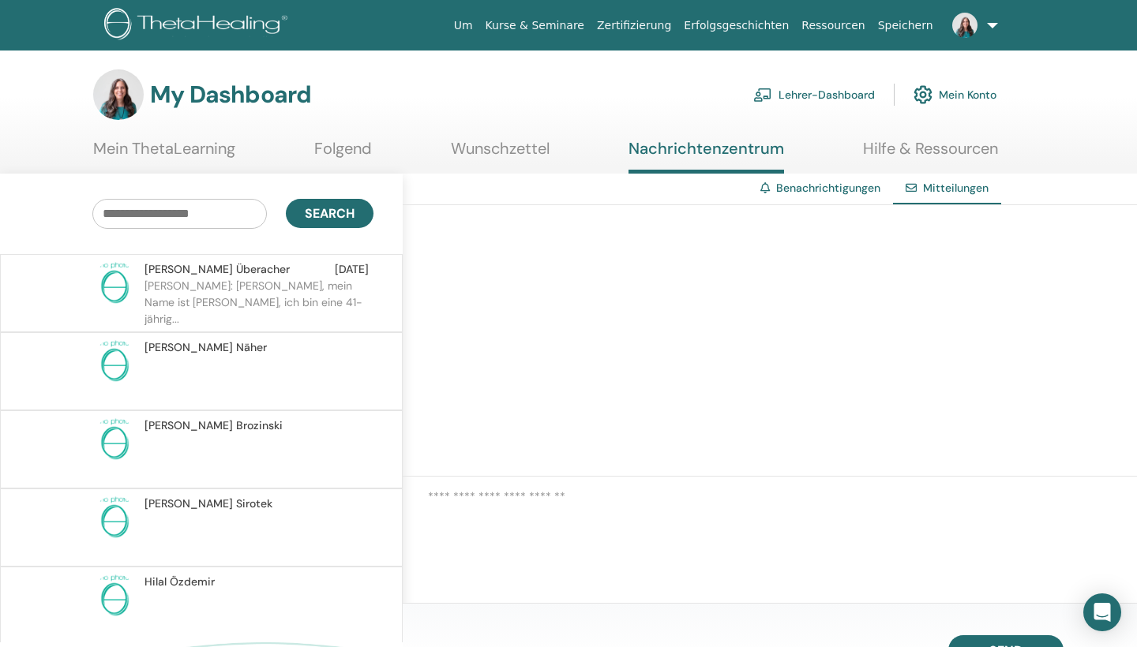
click at [821, 103] on link "Lehrer-Dashboard" at bounding box center [814, 94] width 122 height 35
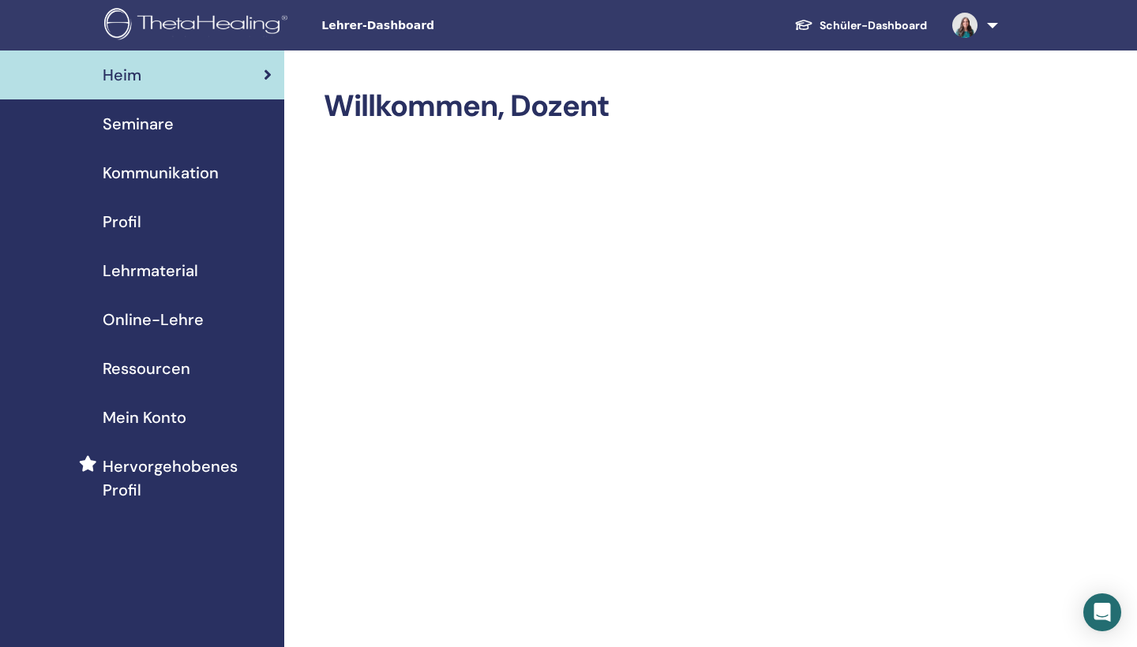
click at [159, 131] on span "Seminare" at bounding box center [138, 124] width 71 height 24
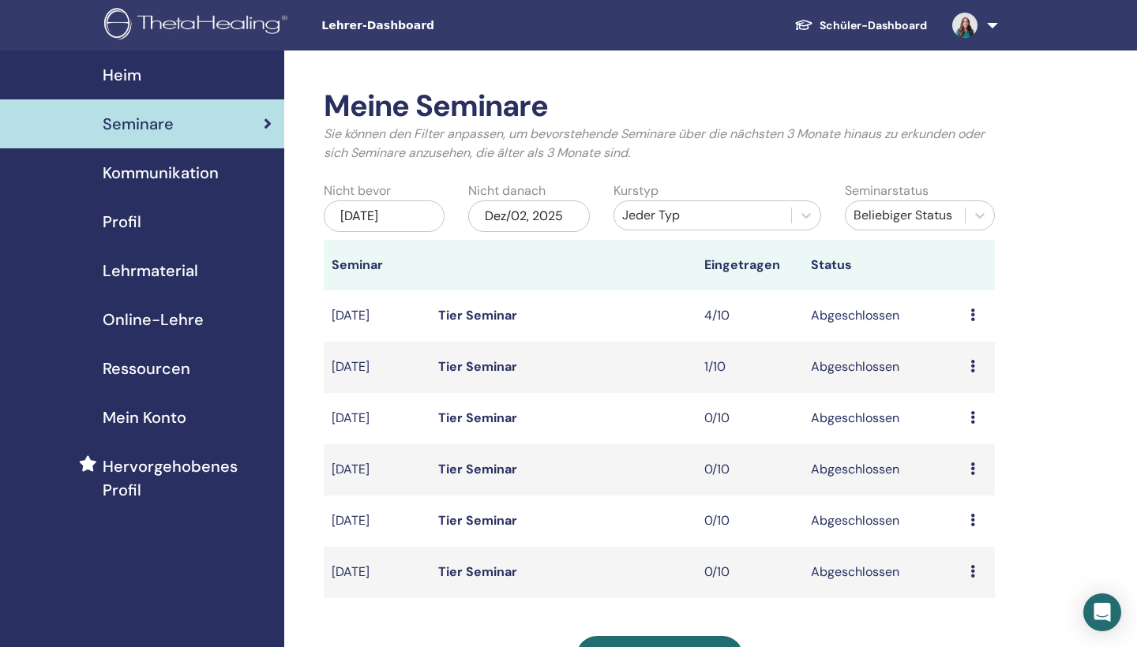
click at [197, 182] on span "Kommunikation" at bounding box center [161, 173] width 116 height 24
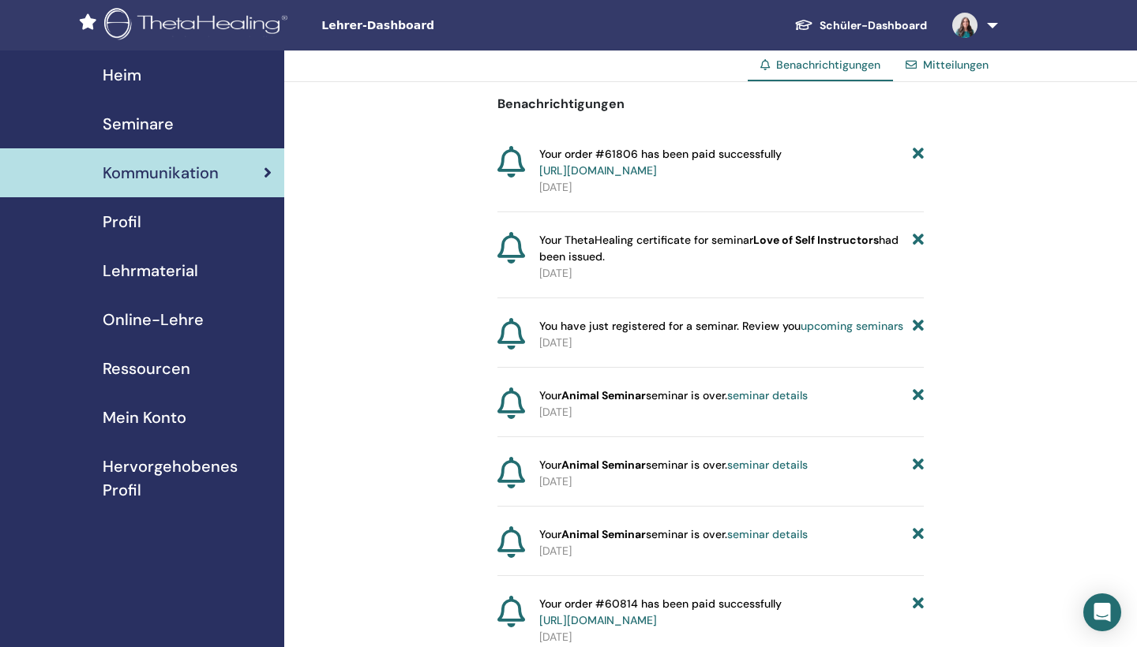
click at [582, 174] on link "[URL][DOMAIN_NAME]" at bounding box center [598, 170] width 118 height 14
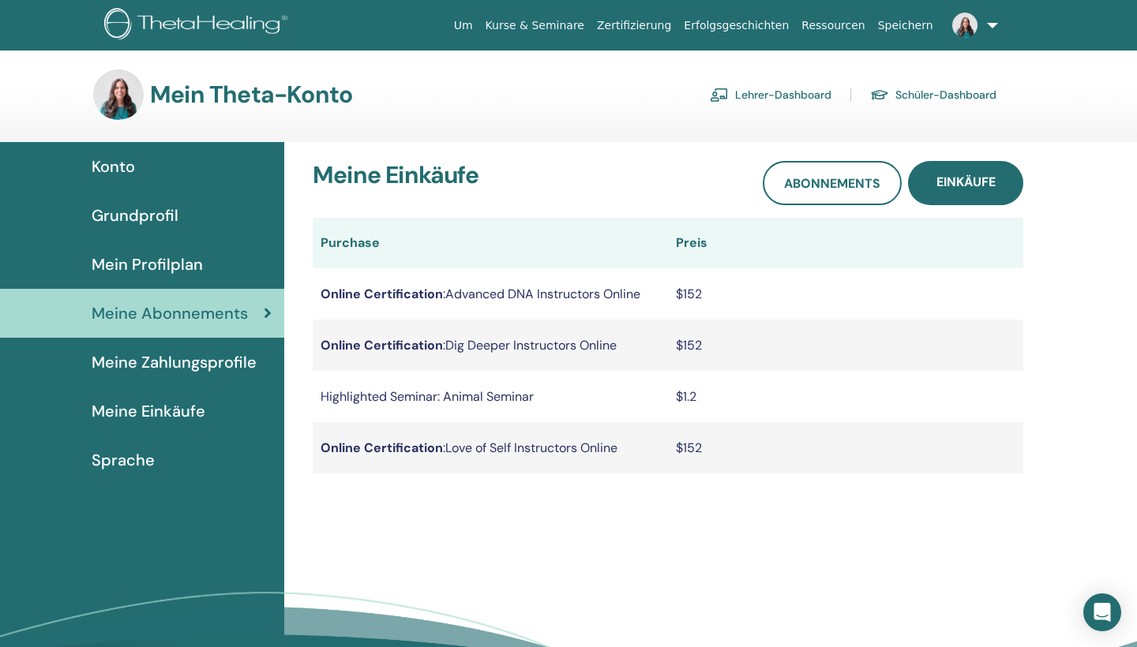
click at [183, 369] on span "Meine Zahlungsprofile" at bounding box center [174, 362] width 165 height 24
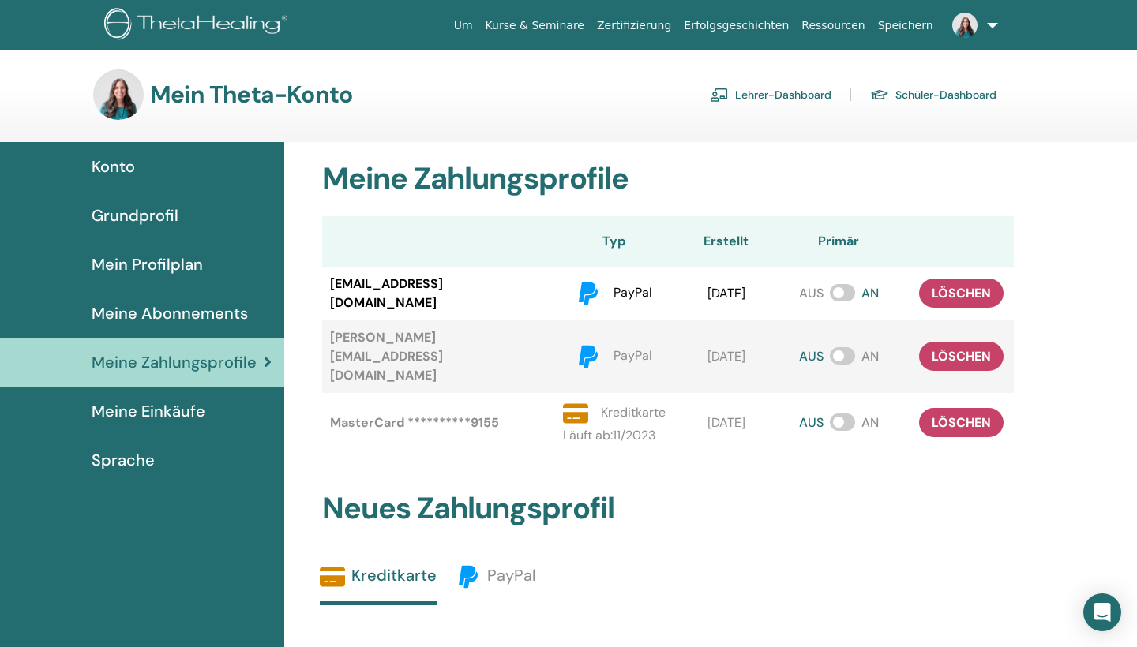
click at [179, 414] on span "Meine Einkäufe" at bounding box center [149, 411] width 114 height 24
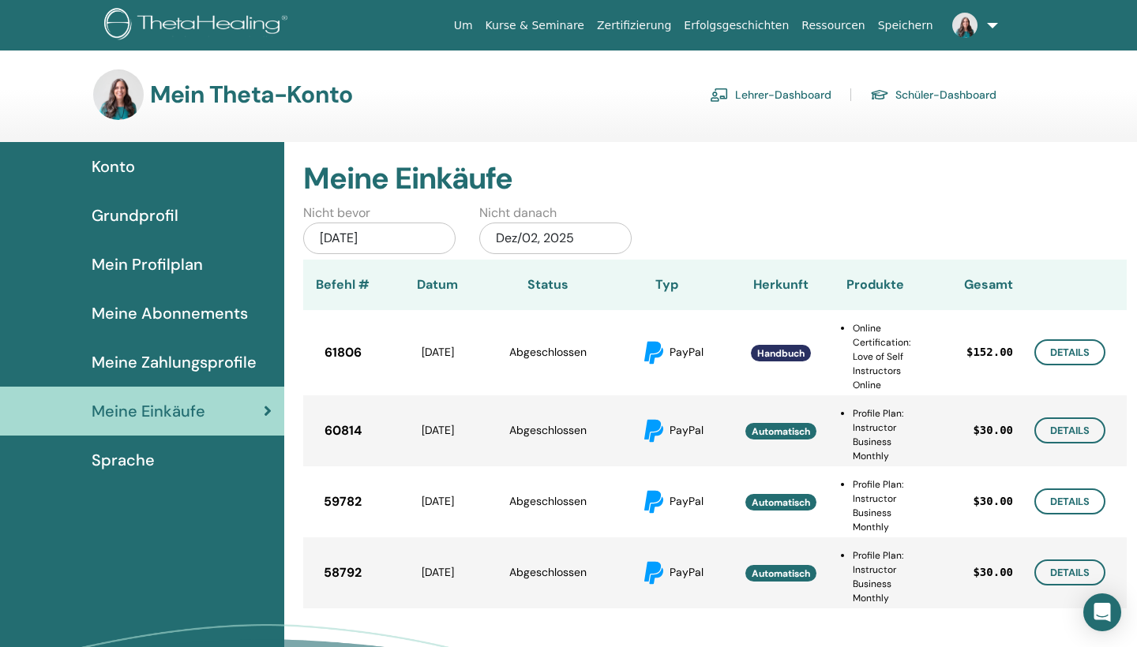
click at [771, 99] on link "Lehrer-Dashboard" at bounding box center [771, 94] width 122 height 25
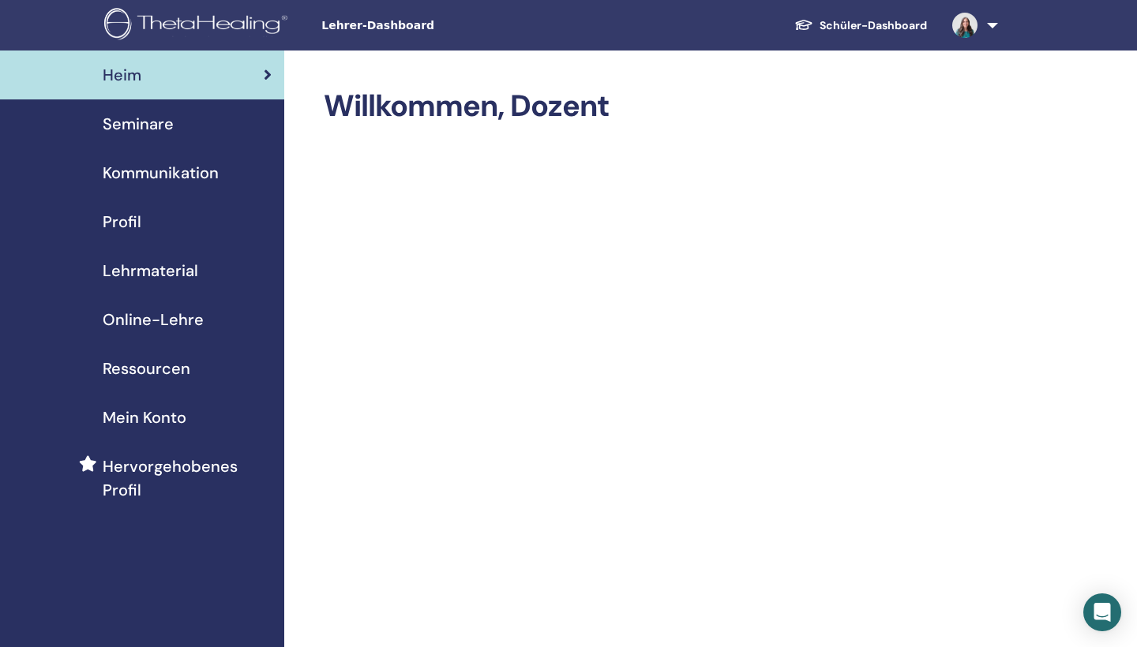
click at [182, 309] on span "Online-Lehre" at bounding box center [153, 320] width 101 height 24
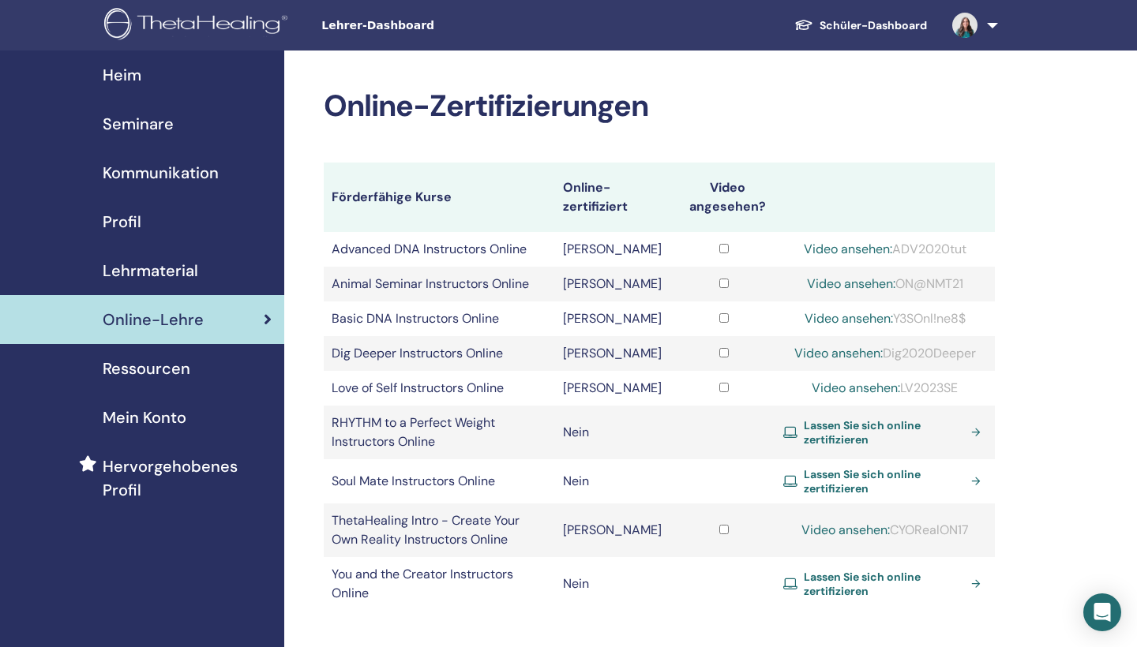
drag, startPoint x: 913, startPoint y: 384, endPoint x: 987, endPoint y: 384, distance: 74.2
click at [987, 384] on td "Video ansehen: LV2023SE" at bounding box center [884, 388] width 219 height 35
copy div "LV2023SE"
click at [853, 384] on link "Video ansehen:" at bounding box center [855, 388] width 88 height 17
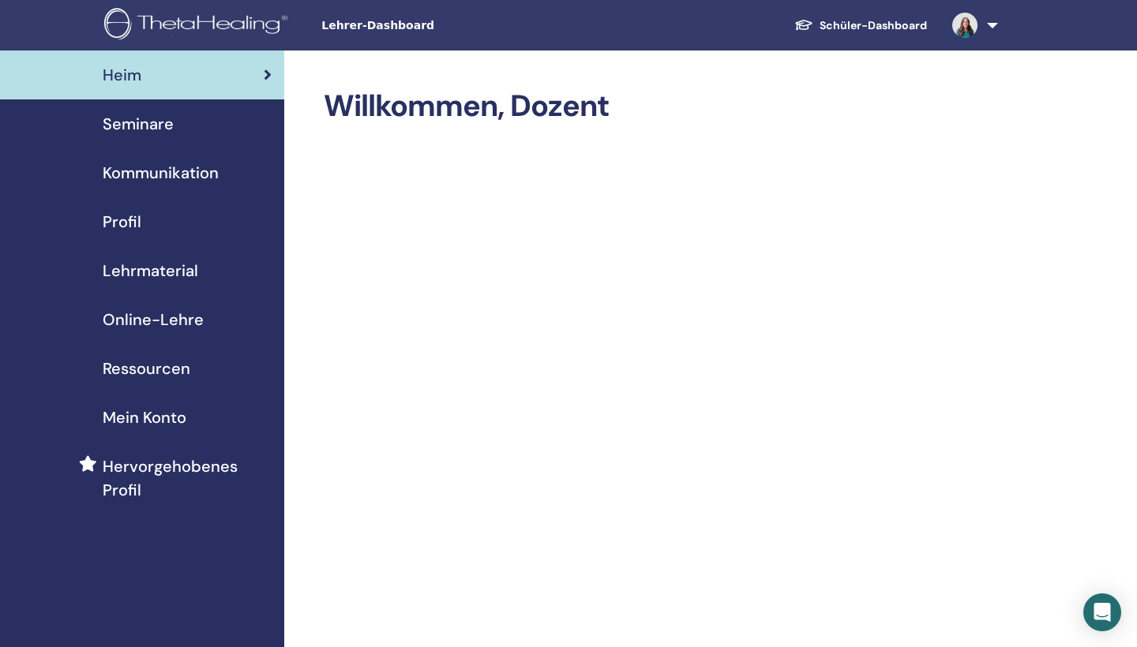
click at [975, 36] on link at bounding box center [971, 25] width 65 height 51
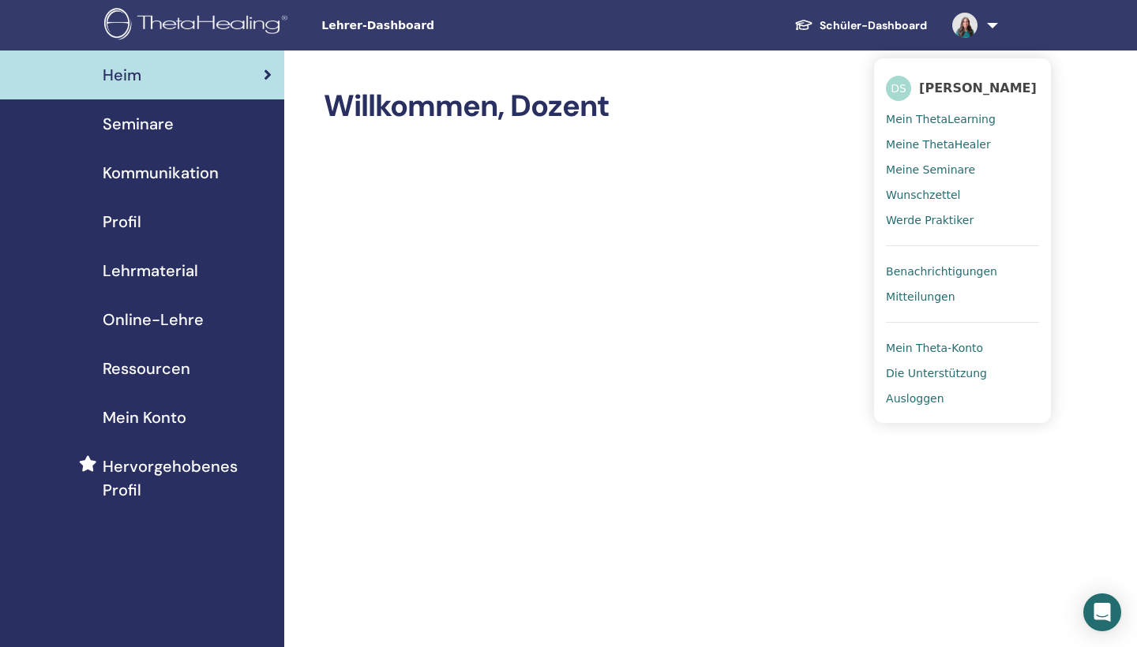
click at [969, 92] on span "[PERSON_NAME]" at bounding box center [978, 88] width 118 height 17
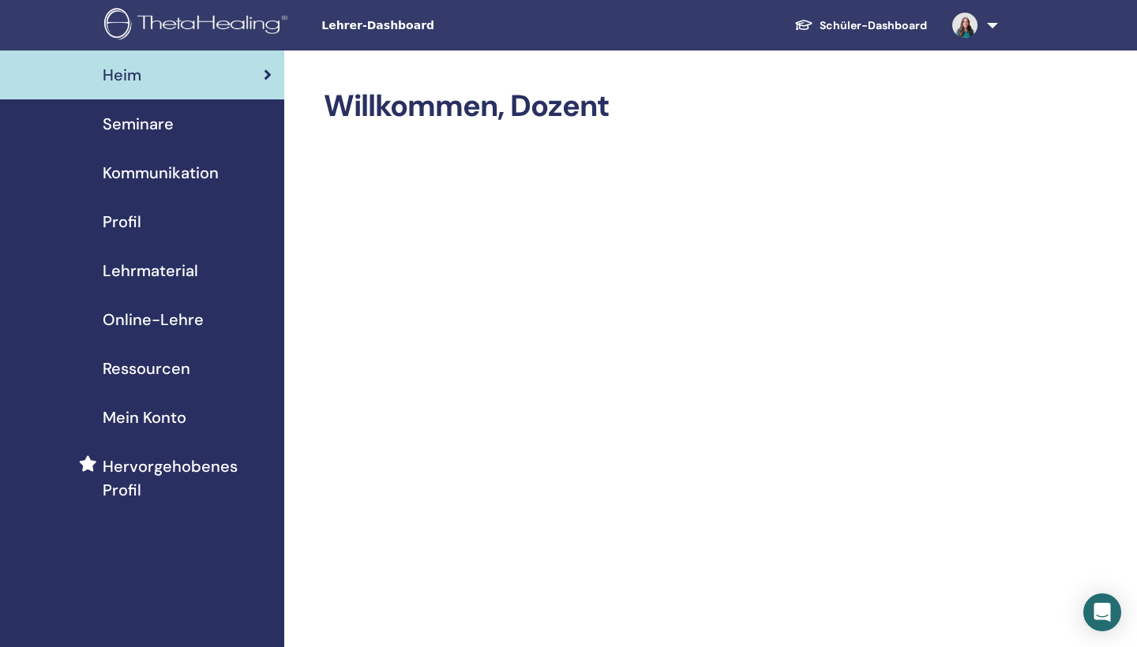
click at [907, 28] on link "Schüler-Dashboard" at bounding box center [860, 25] width 158 height 29
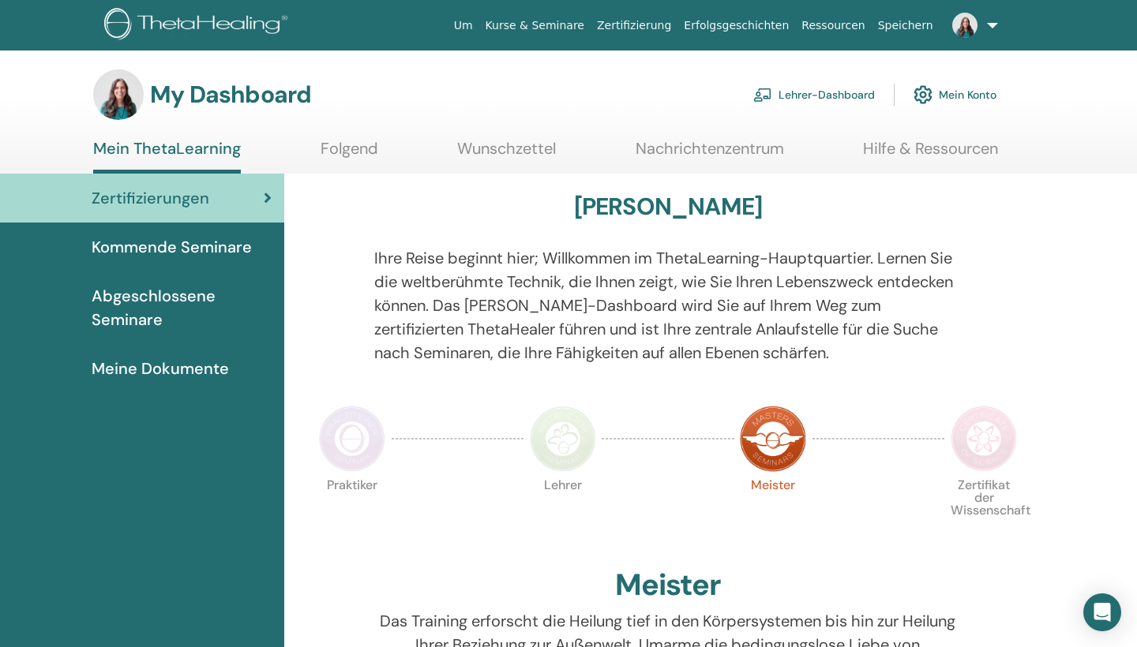
click at [337, 159] on link "Folgend" at bounding box center [349, 154] width 58 height 31
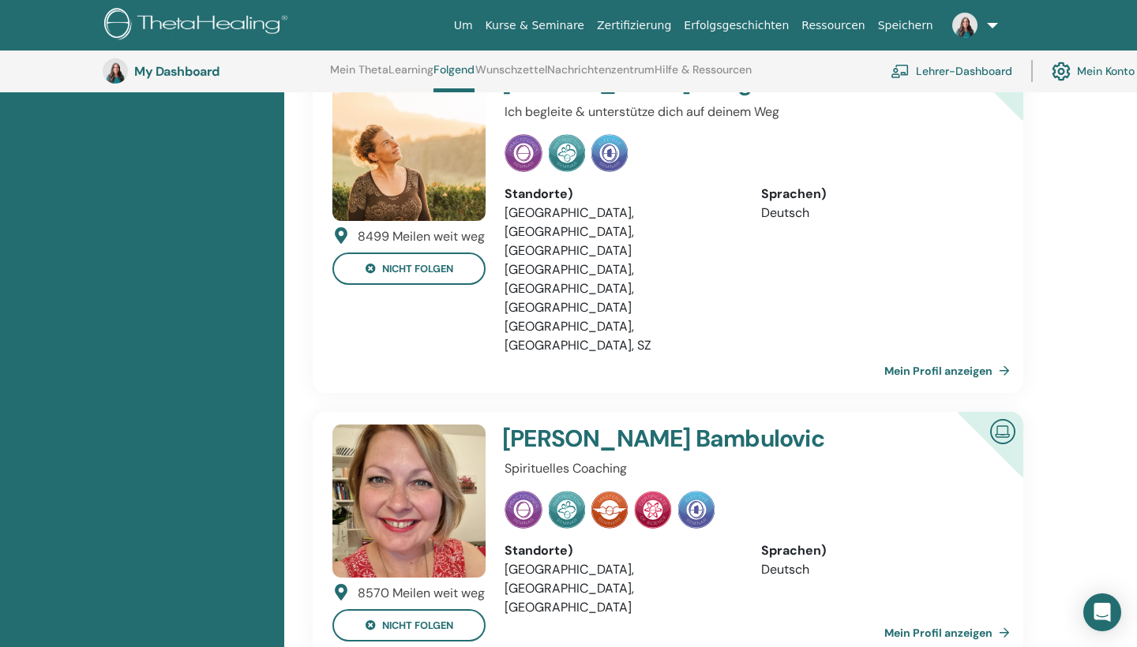
scroll to position [1006, 0]
